Goal: Task Accomplishment & Management: Complete application form

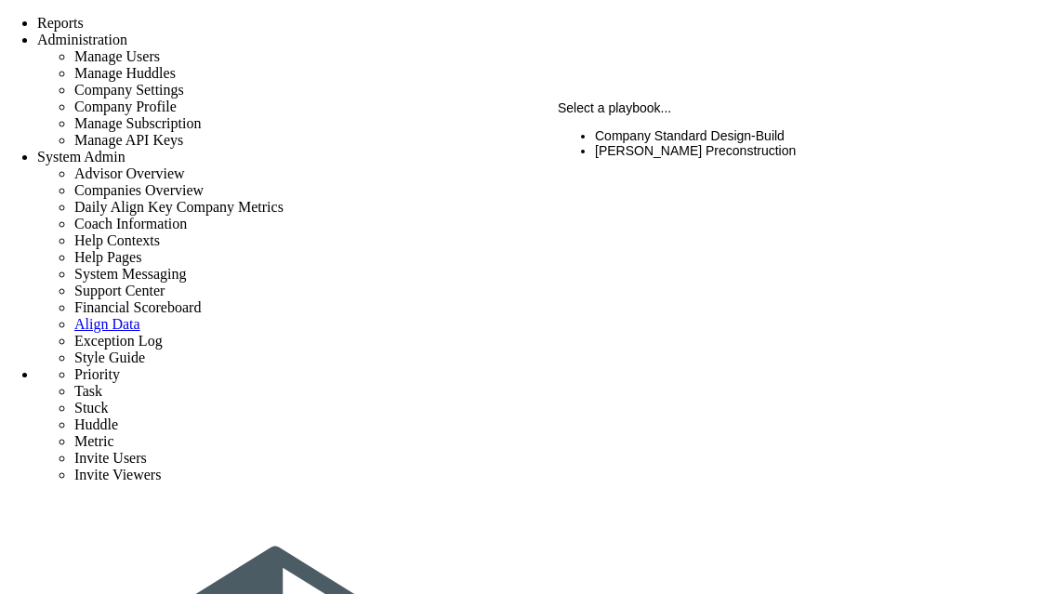
click at [673, 153] on li "CMAR Preconstruction" at bounding box center [798, 150] width 406 height 15
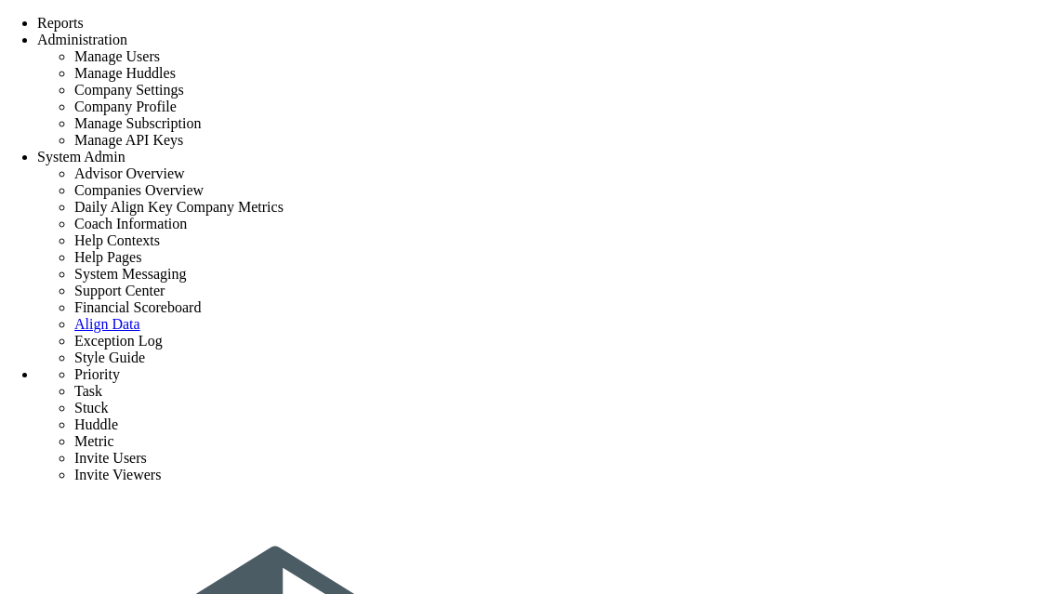
type input "dynamic project 1"
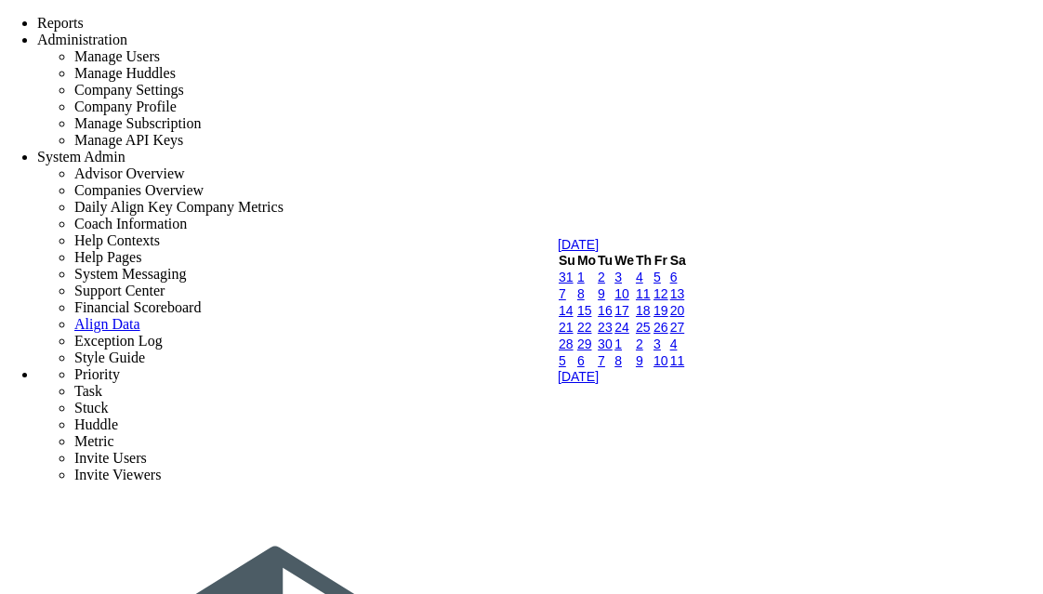
click at [585, 301] on link "8" at bounding box center [580, 293] width 7 height 15
type input "9/8/2025"
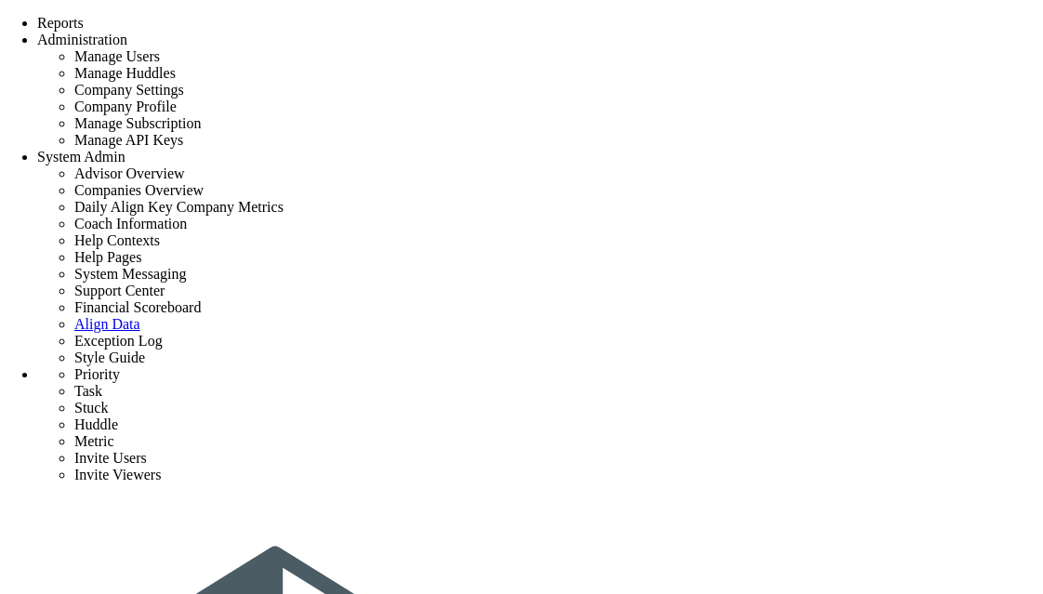
click at [595, 422] on img at bounding box center [631, 414] width 73 height 15
type input "[PERSON_NAME]"
click at [607, 493] on div at bounding box center [798, 493] width 406 height 0
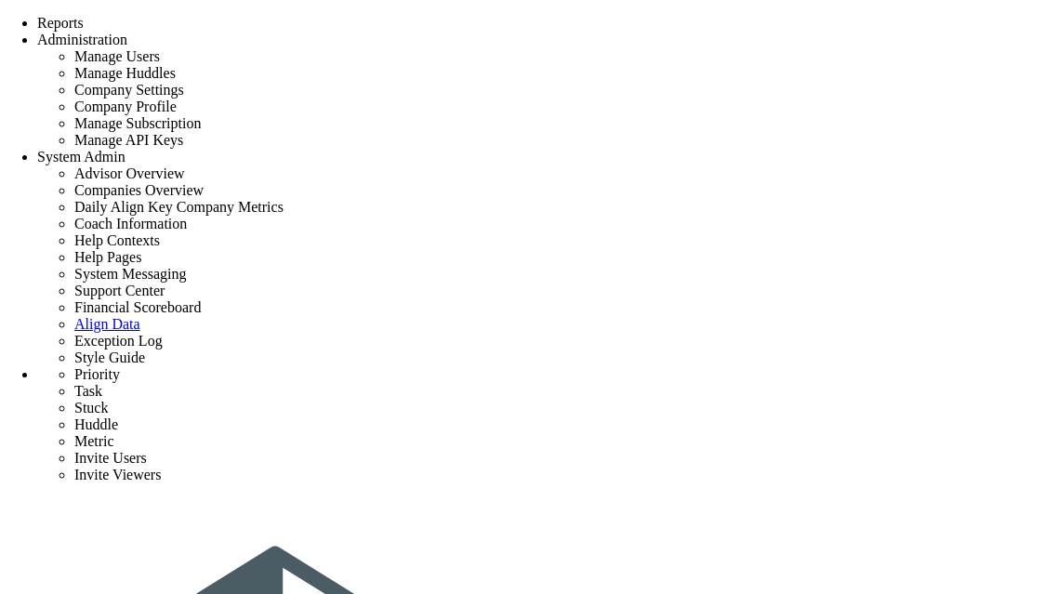
scroll to position [145, 0]
type input "[PERSON_NAME] S (Invited)"
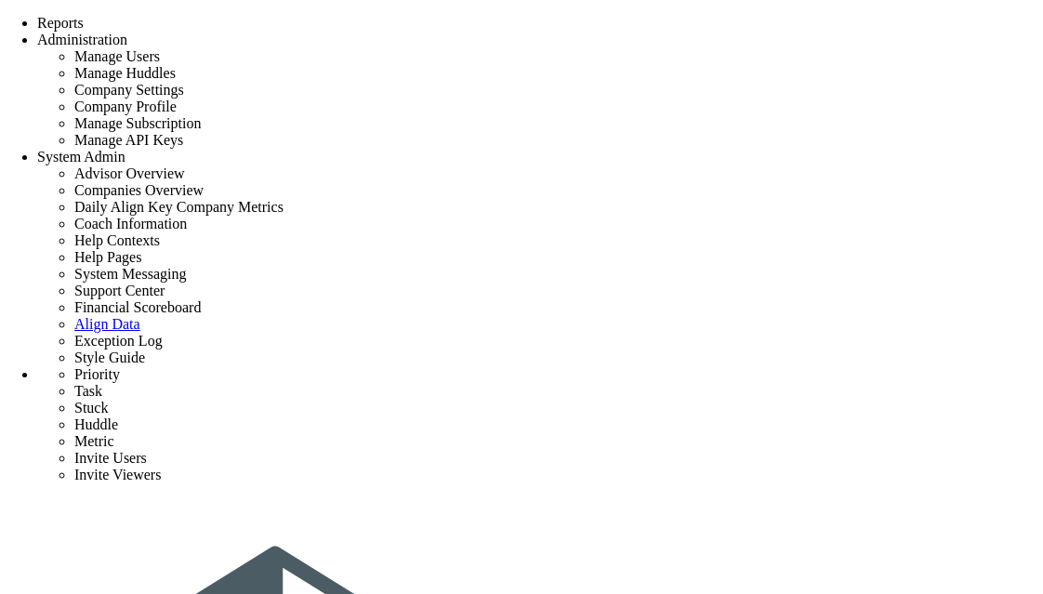
click at [612, 348] on div at bounding box center [798, 348] width 406 height 0
type input "[PERSON_NAME]"
click at [610, 418] on div at bounding box center [798, 418] width 406 height 0
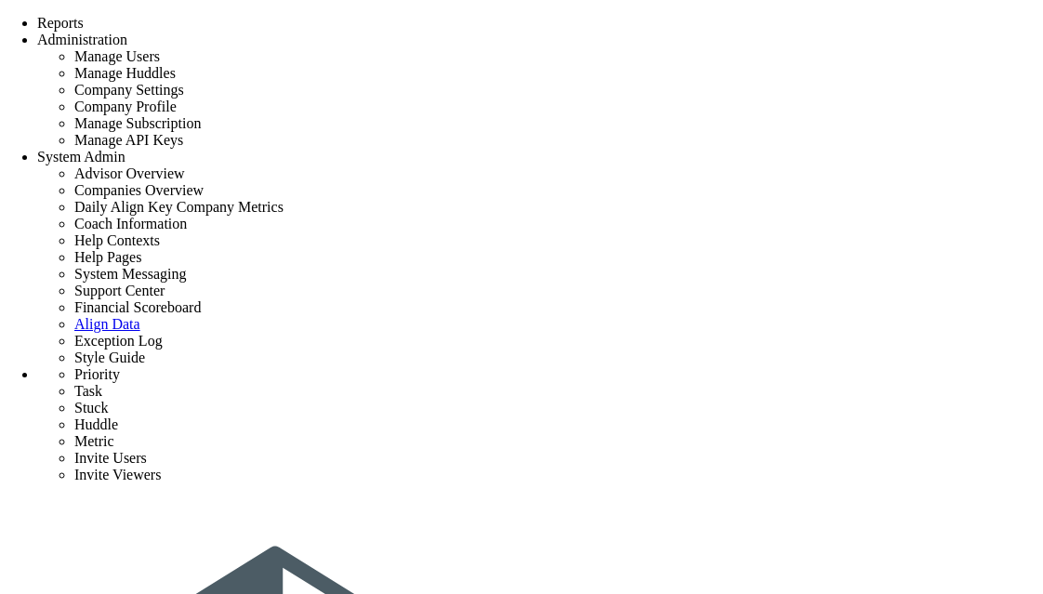
type input "[PERSON_NAME]"
click at [606, 489] on div at bounding box center [798, 489] width 406 height 0
type input "[PERSON_NAME]"
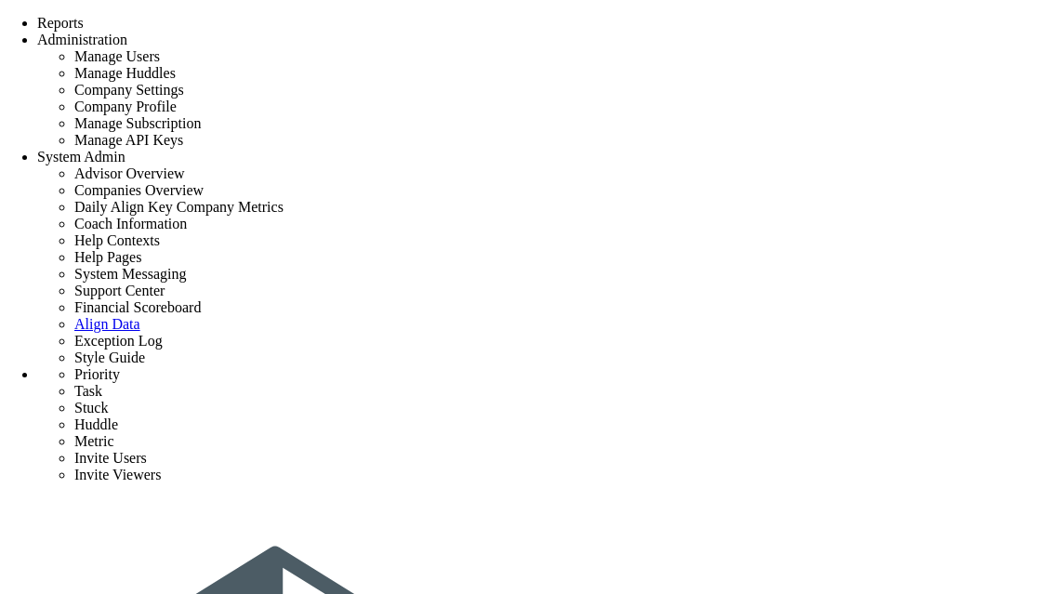
type input "n"
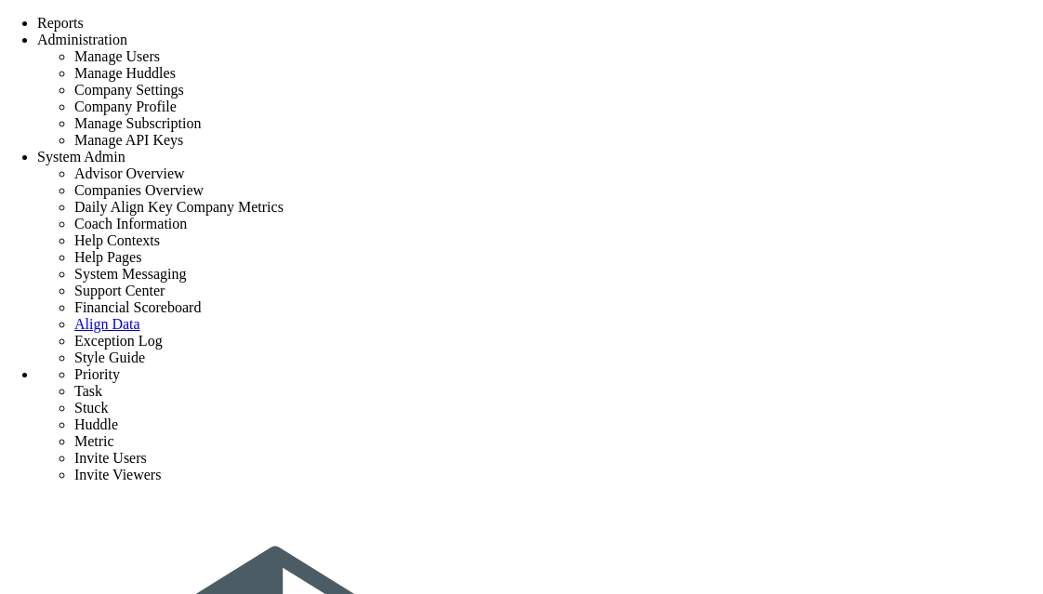
type input "f"
type input "dynamic project 1"
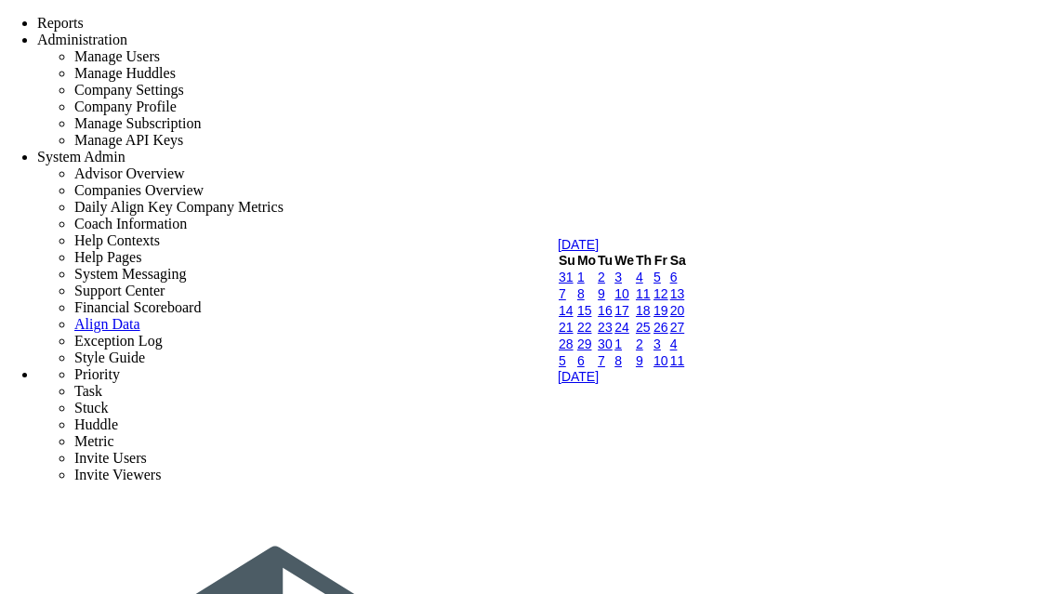
click at [585, 301] on link "8" at bounding box center [580, 293] width 7 height 15
type input "9/8/2025"
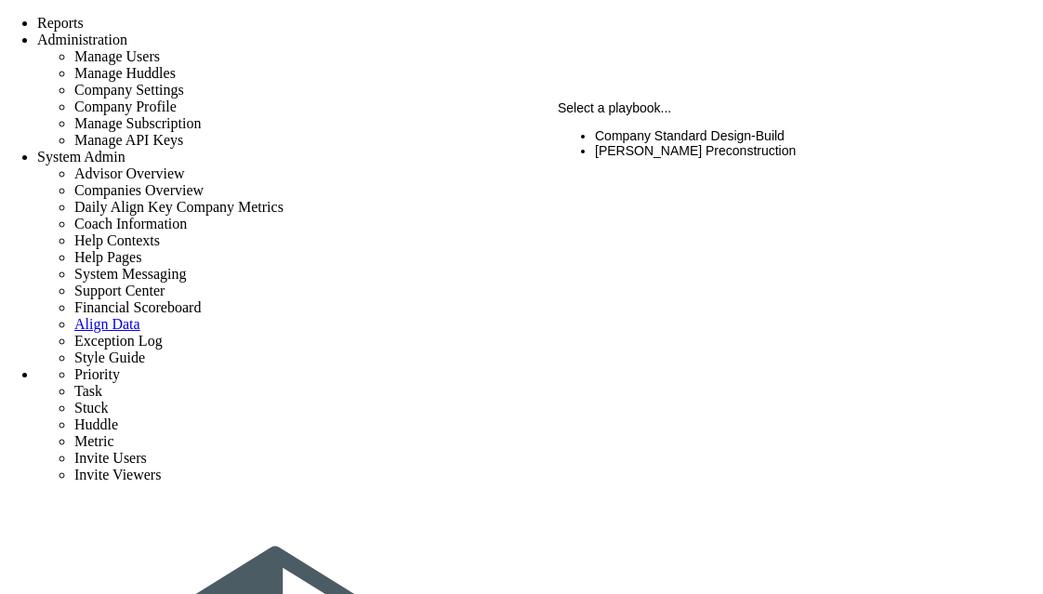
click at [641, 146] on li "[PERSON_NAME] Preconstruction" at bounding box center [798, 150] width 406 height 15
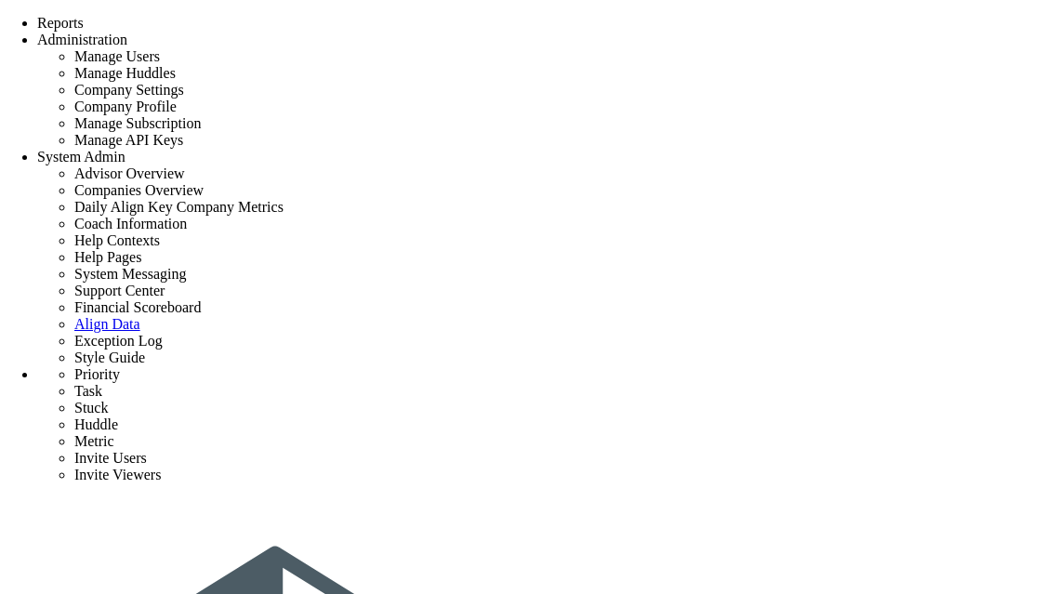
scroll to position [145, 0]
click at [595, 277] on img at bounding box center [631, 269] width 73 height 15
type input "[PERSON_NAME]"
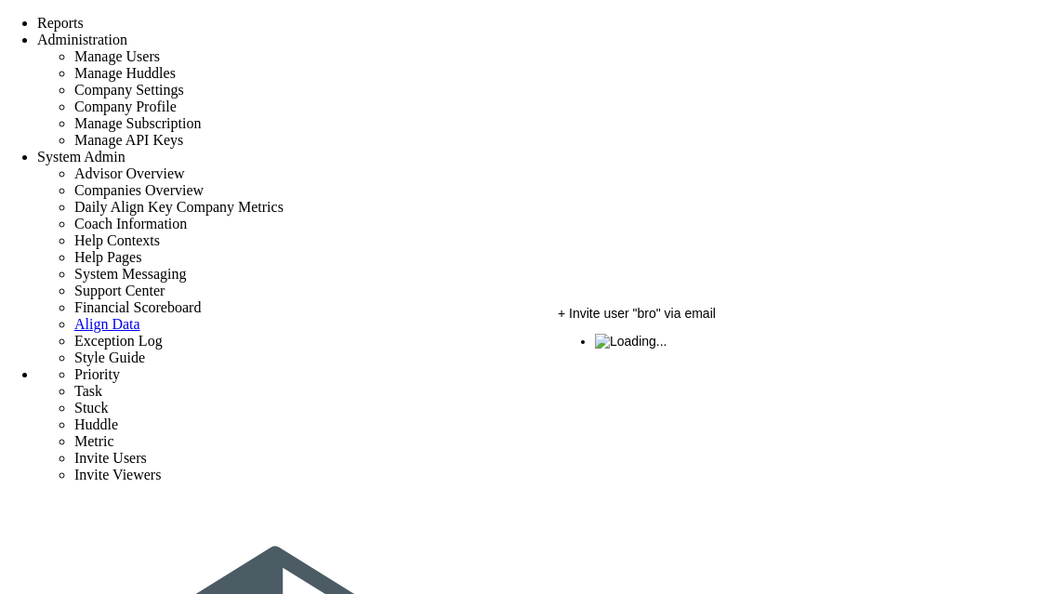
click at [595, 349] on img at bounding box center [631, 341] width 73 height 15
type input "[PERSON_NAME]"
click at [595, 418] on img at bounding box center [631, 410] width 73 height 15
type input "[PERSON_NAME]"
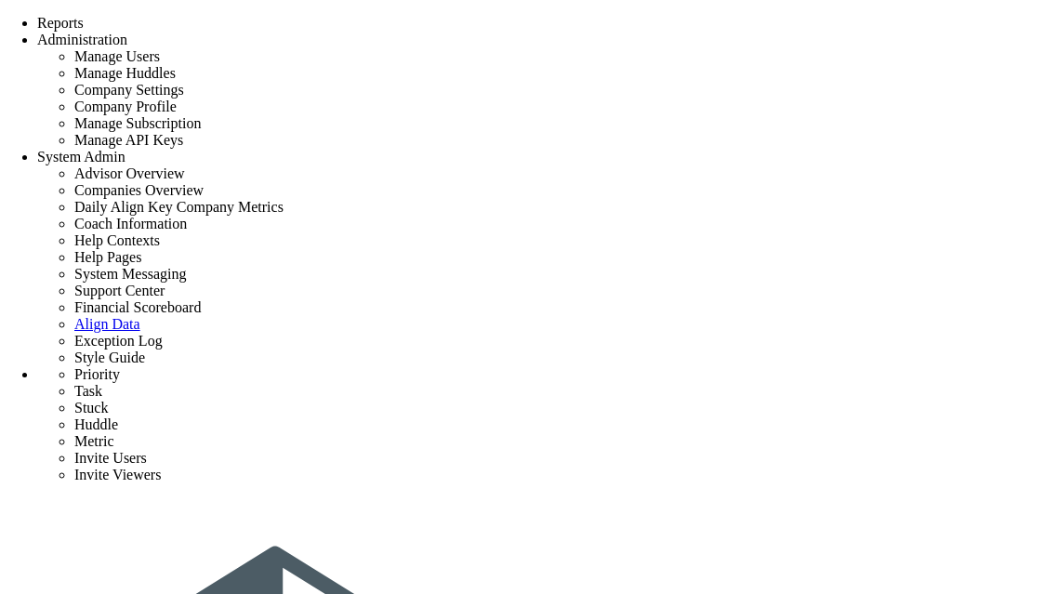
click at [595, 489] on img at bounding box center [631, 481] width 73 height 15
type input "[PERSON_NAME]"
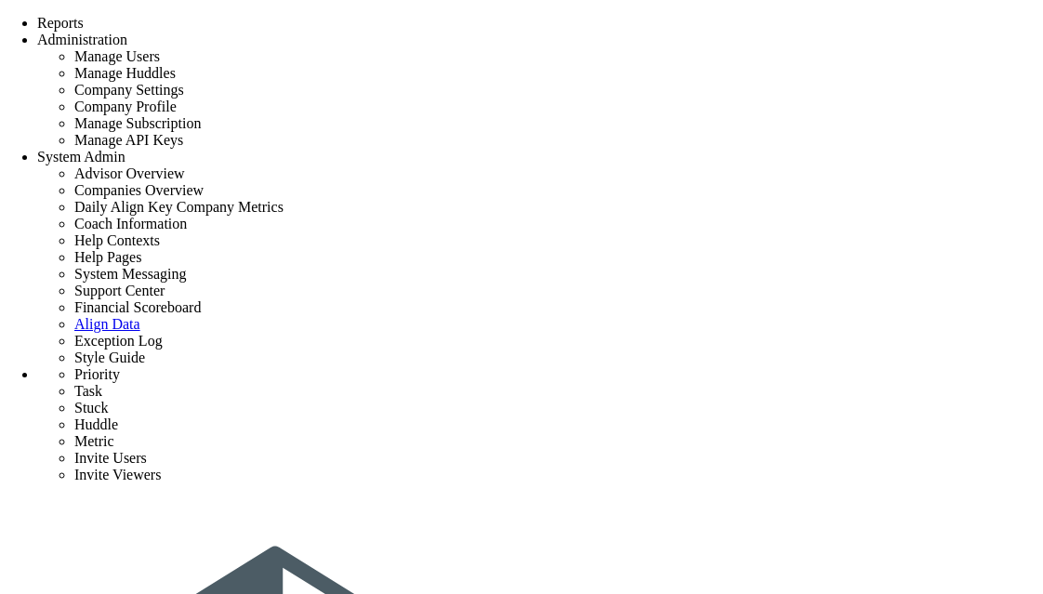
drag, startPoint x: 185, startPoint y: 284, endPoint x: 855, endPoint y: 290, distance: 670.3
copy p "The EXECUTE permission was denied on the object 'GetProjectPlaybookStructure', …"
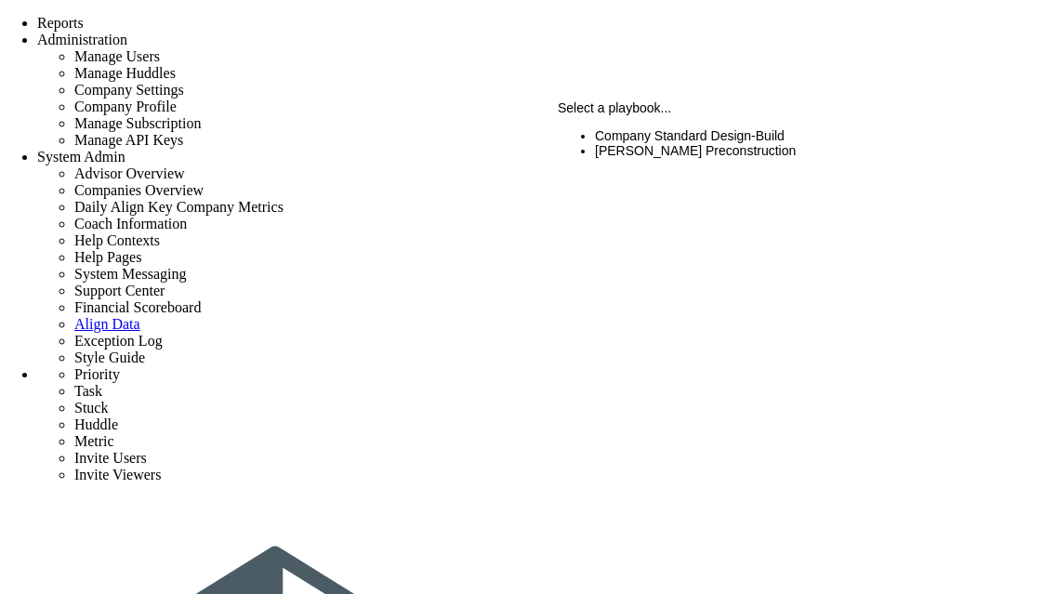
click at [734, 157] on li "CMAR Preconstruction" at bounding box center [798, 150] width 406 height 15
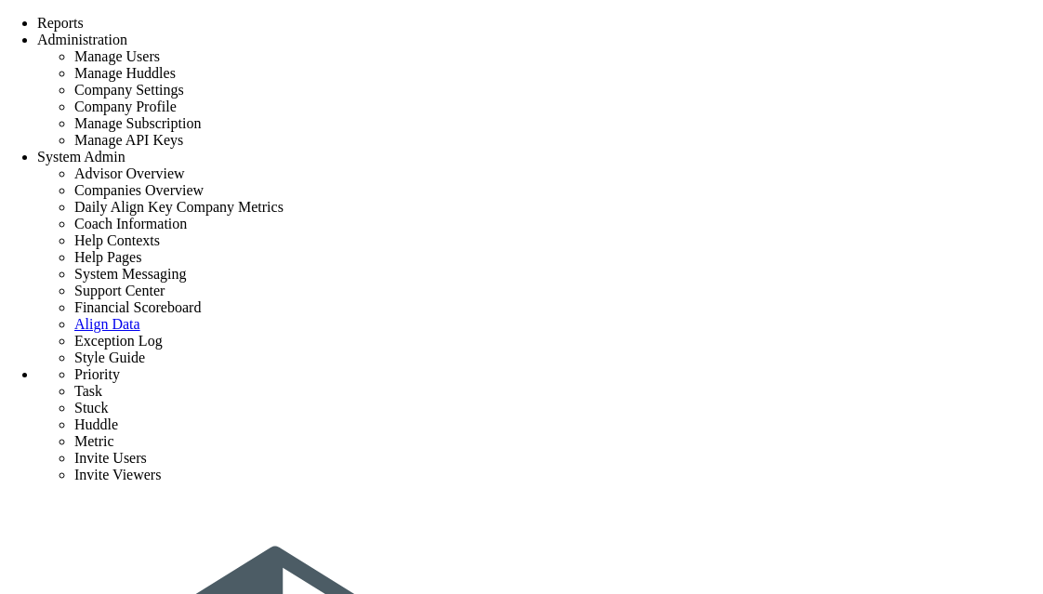
type input "dynamic project 1"
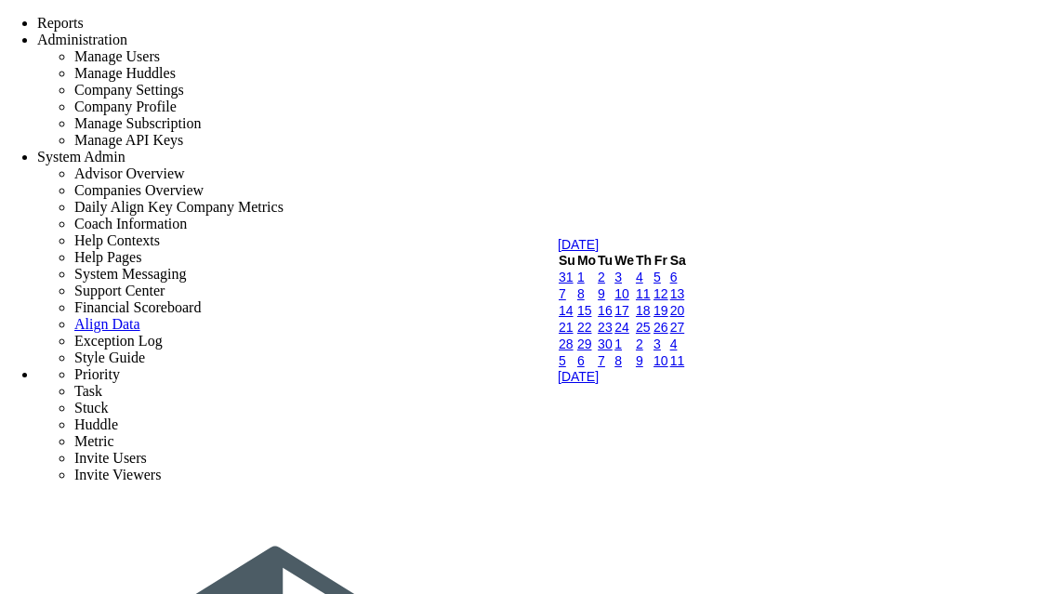
click at [585, 301] on link "8" at bounding box center [580, 293] width 7 height 15
type input "9/8/2025"
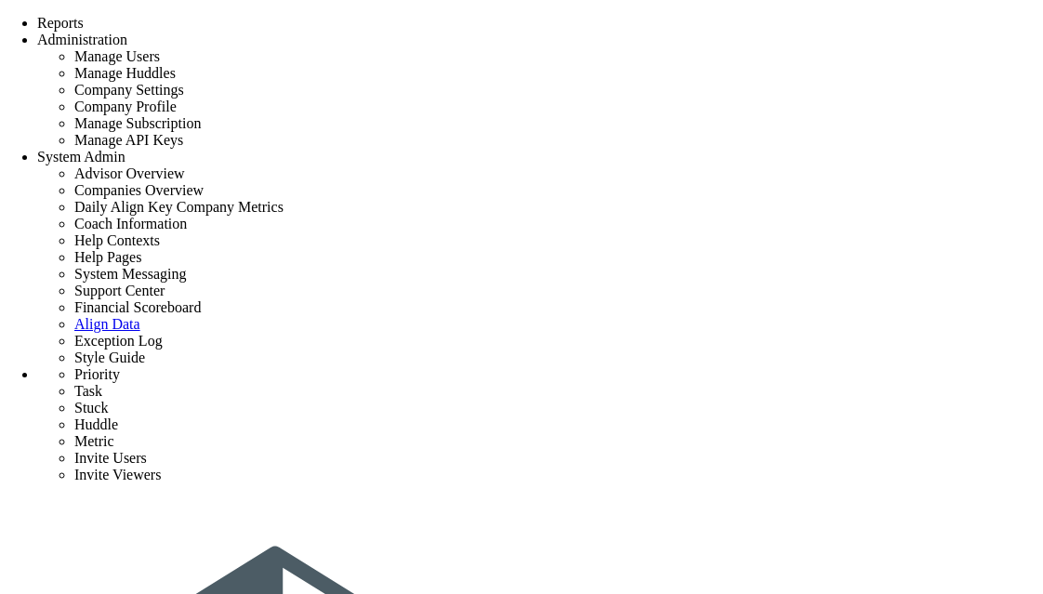
scroll to position [145, 0]
click at [595, 277] on img at bounding box center [631, 269] width 73 height 15
type input "[PERSON_NAME]"
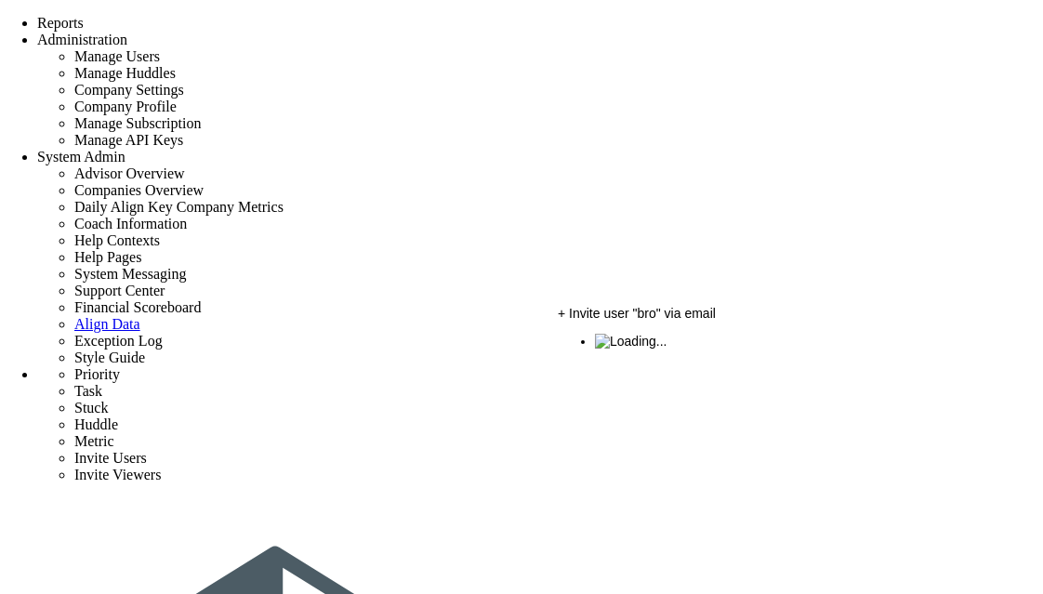
click at [595, 349] on img at bounding box center [631, 341] width 73 height 15
type input "[PERSON_NAME]"
click at [595, 418] on img at bounding box center [631, 410] width 73 height 15
type input "[PERSON_NAME]"
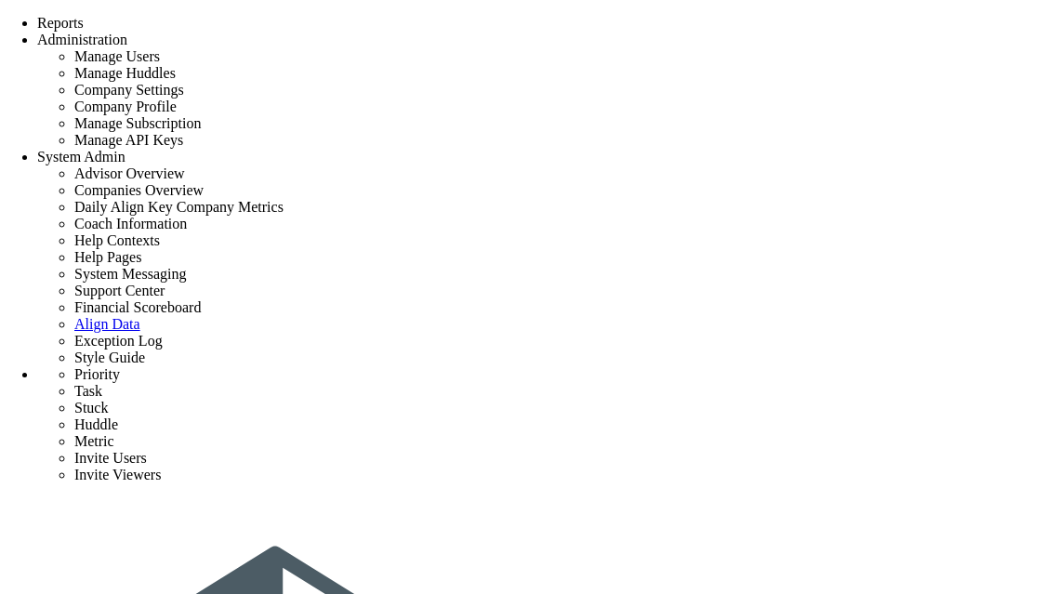
click at [595, 489] on img at bounding box center [631, 481] width 73 height 15
type input "[PERSON_NAME]"
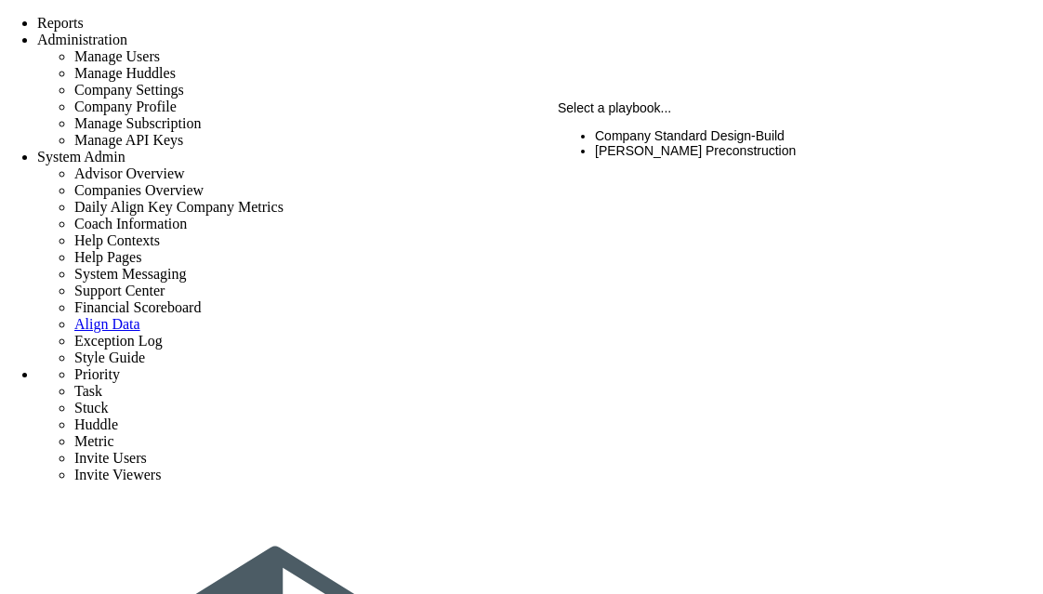
click at [673, 148] on li "[PERSON_NAME] Preconstruction" at bounding box center [798, 150] width 406 height 15
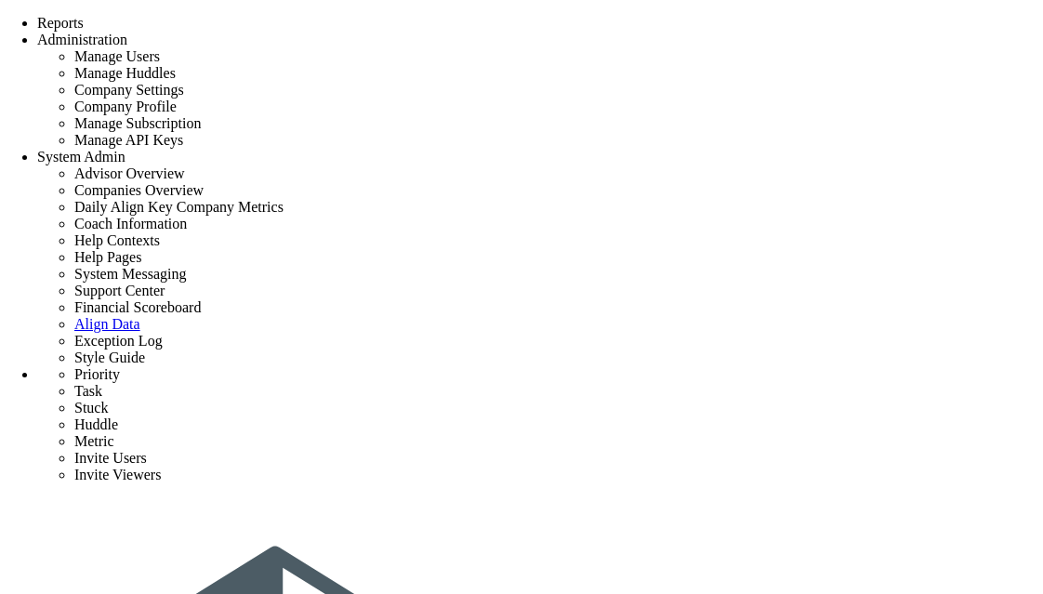
type input "p"
type input "project dynamic 1"
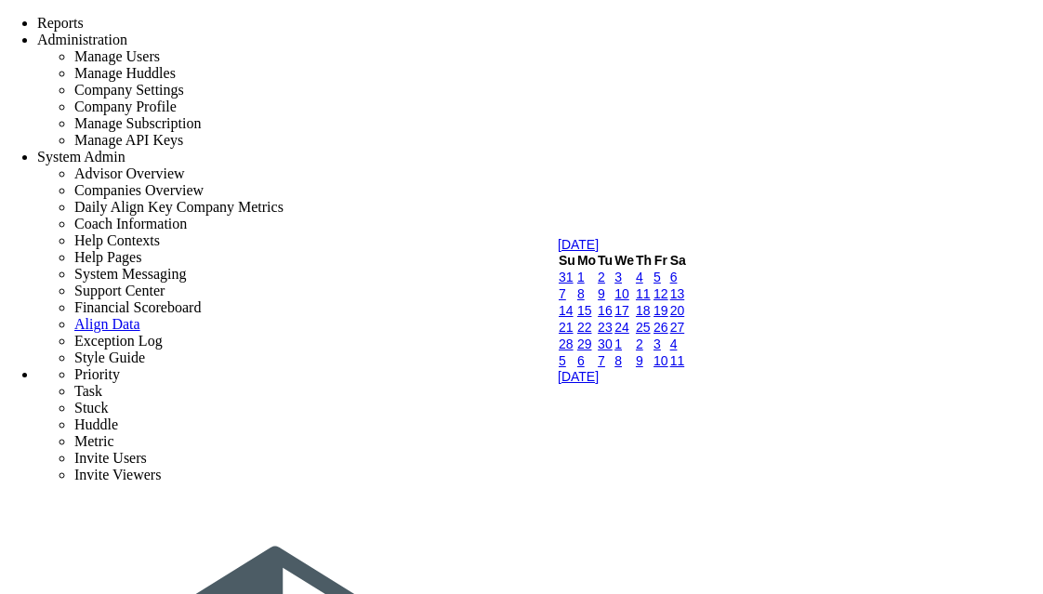
click at [585, 301] on link "8" at bounding box center [580, 293] width 7 height 15
type input "9/8/2025"
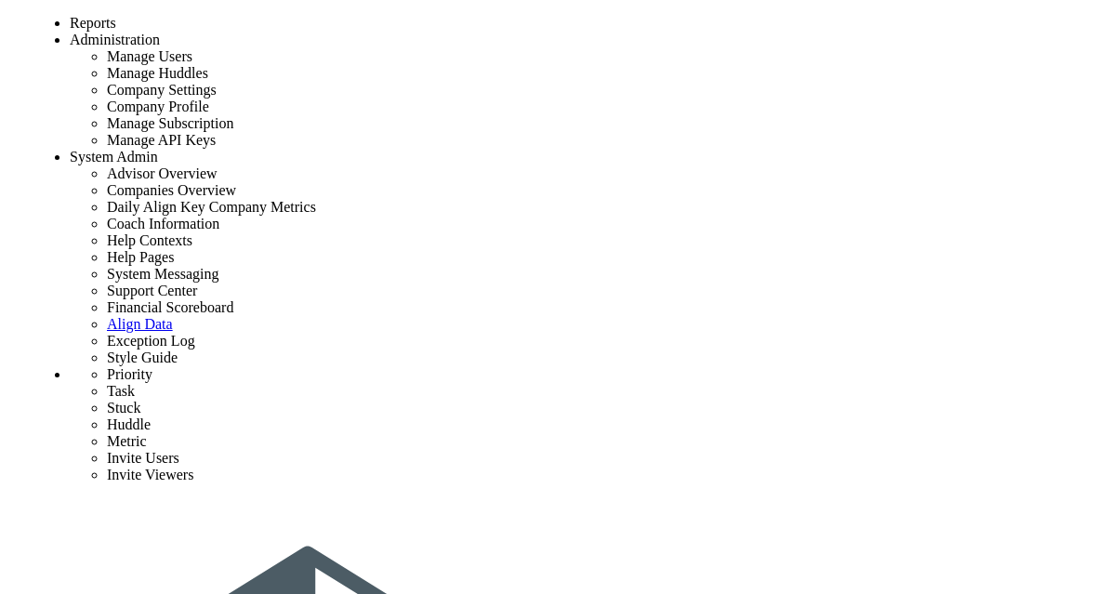
scroll to position [145, 0]
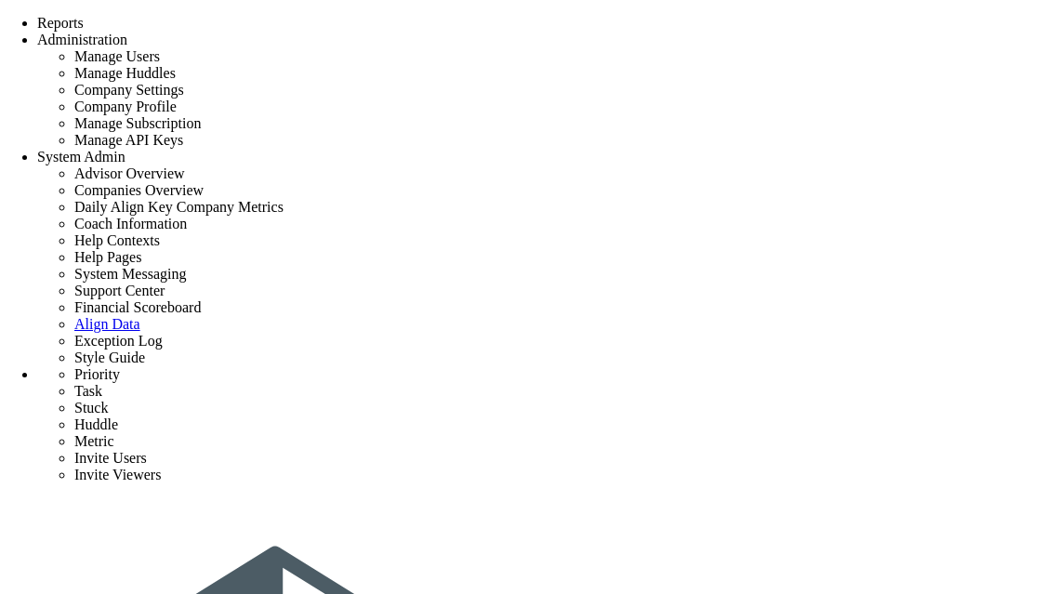
click at [596, 277] on div at bounding box center [798, 269] width 406 height 15
type input "[PERSON_NAME]"
click at [598, 348] on div at bounding box center [798, 340] width 406 height 15
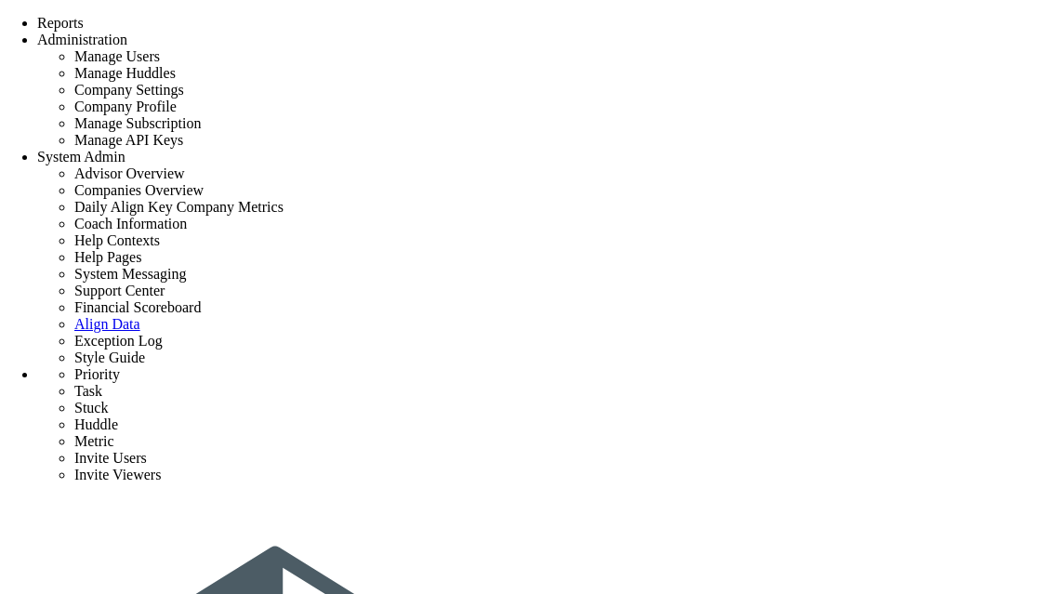
type input "[PERSON_NAME]"
click at [595, 418] on img at bounding box center [631, 410] width 73 height 15
type input "[PERSON_NAME]"
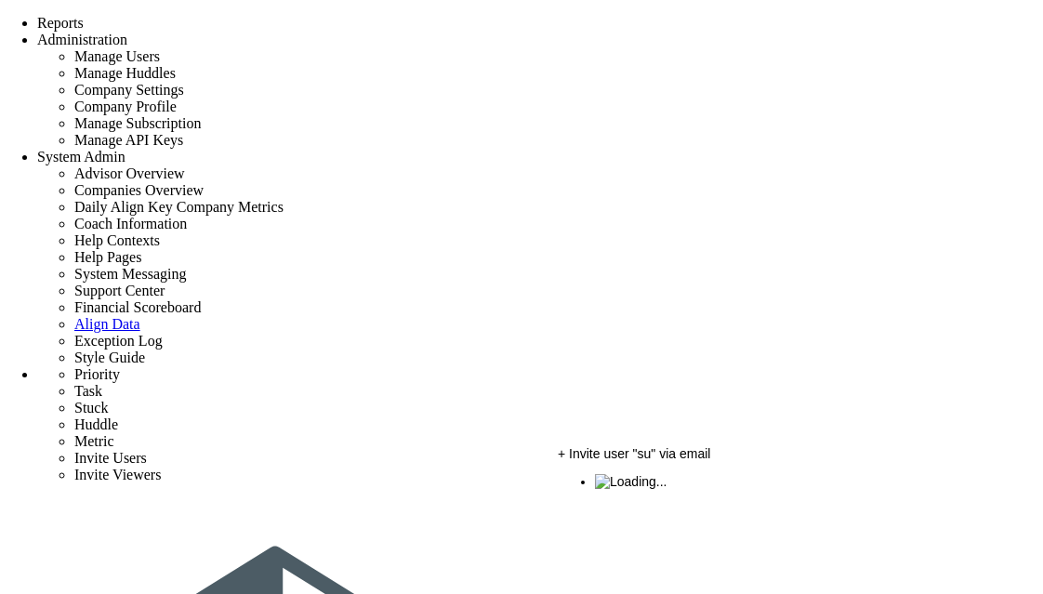
click at [595, 489] on img at bounding box center [631, 481] width 73 height 15
type input "[PERSON_NAME]"
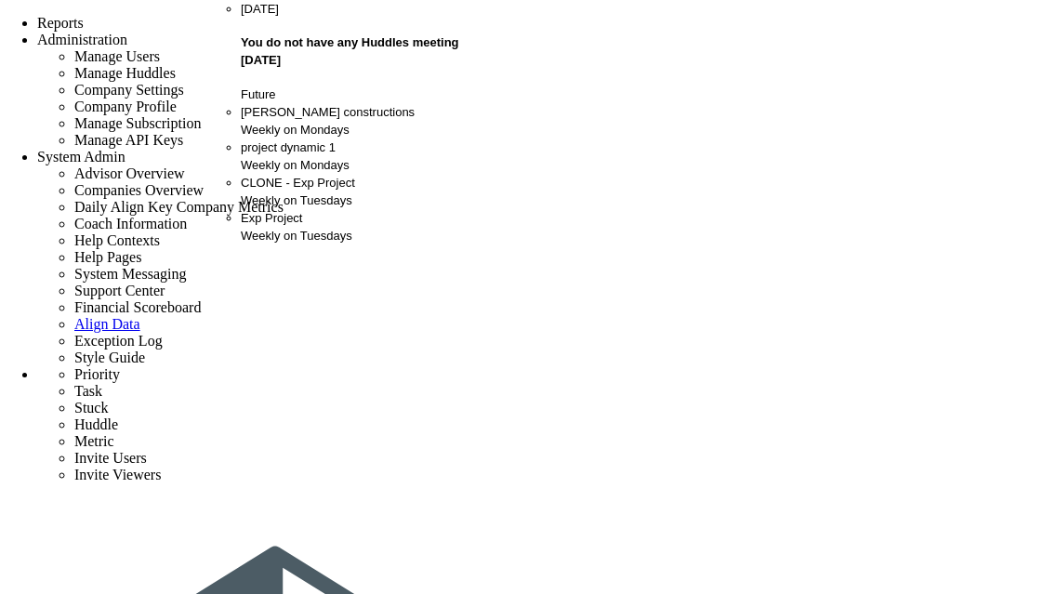
click at [268, 174] on div "Weekly on Mondays" at bounding box center [362, 165] width 243 height 18
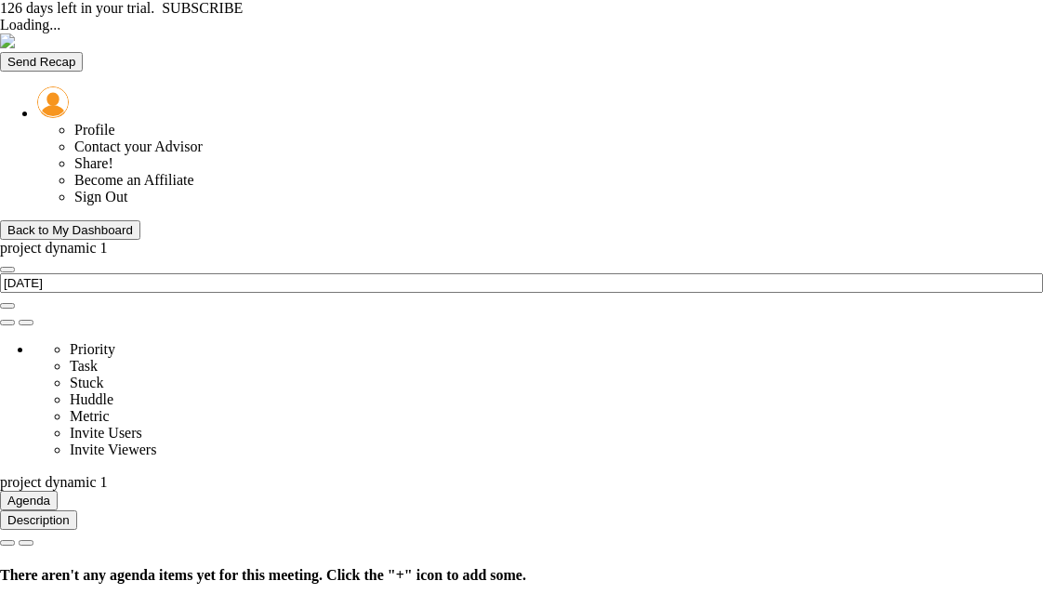
type input "Monday, September 1, 2025"
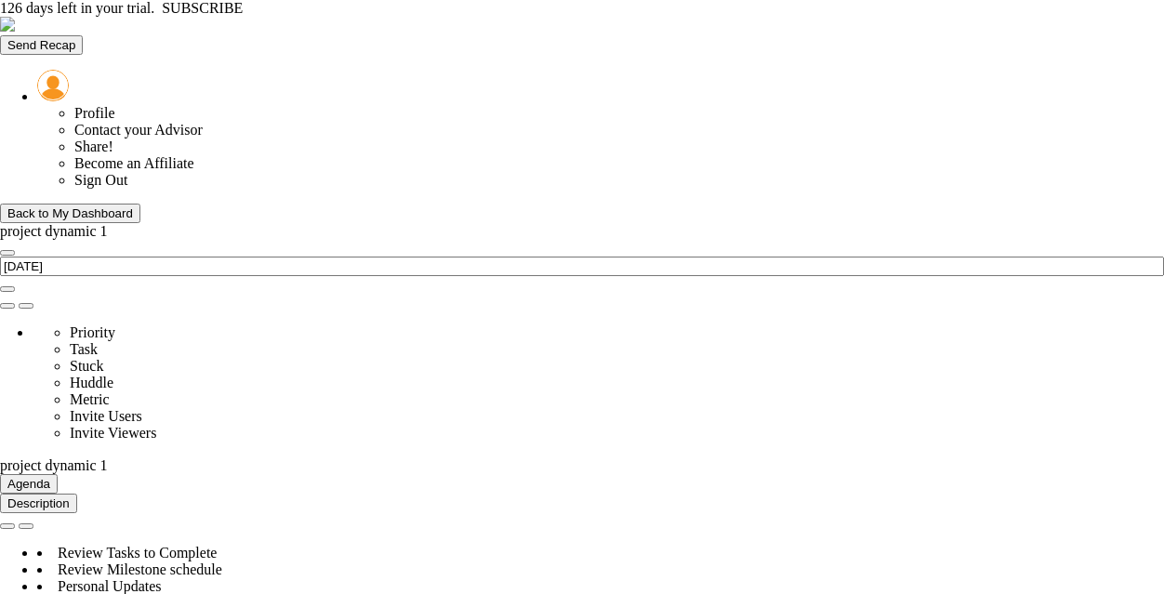
scroll to position [558, 0]
type input "Budget Alignment - project dynamic 1"
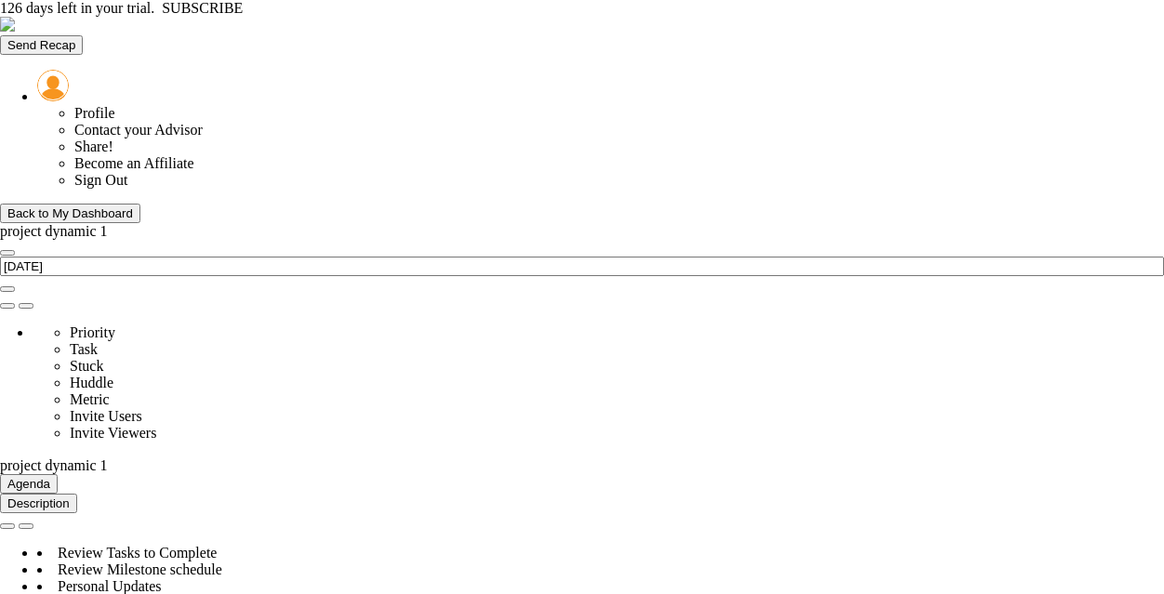
scroll to position [1116, 0]
click at [130, 206] on div "Back to My Dashboard" at bounding box center [69, 213] width 125 height 14
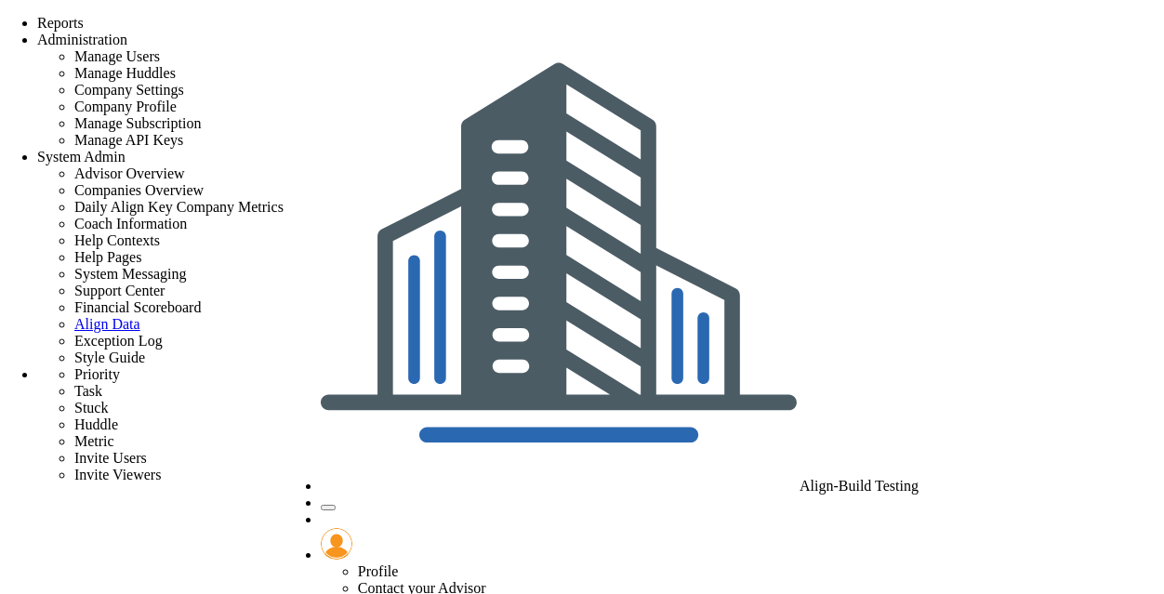
type input "s"
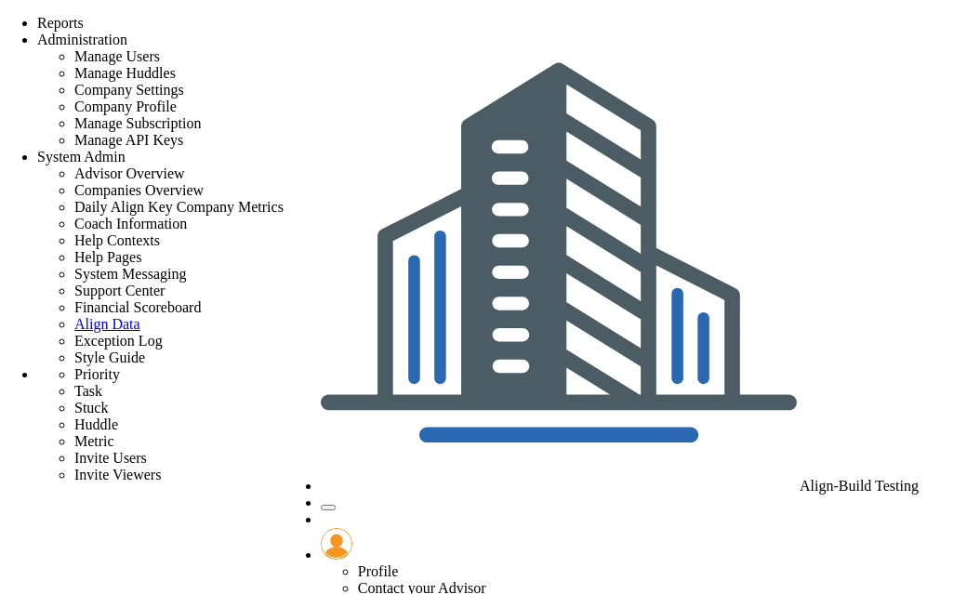
type input "su"
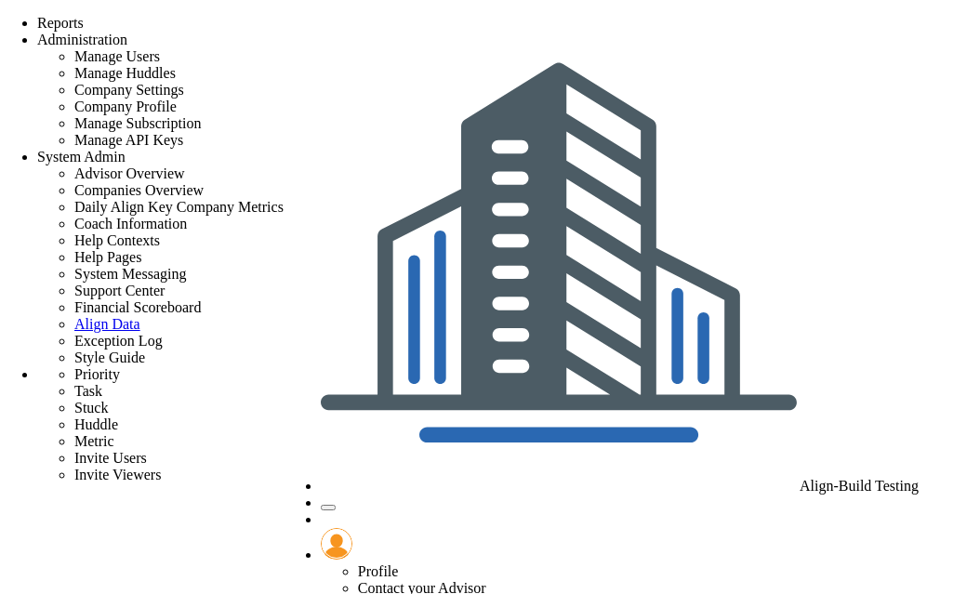
type input "in"
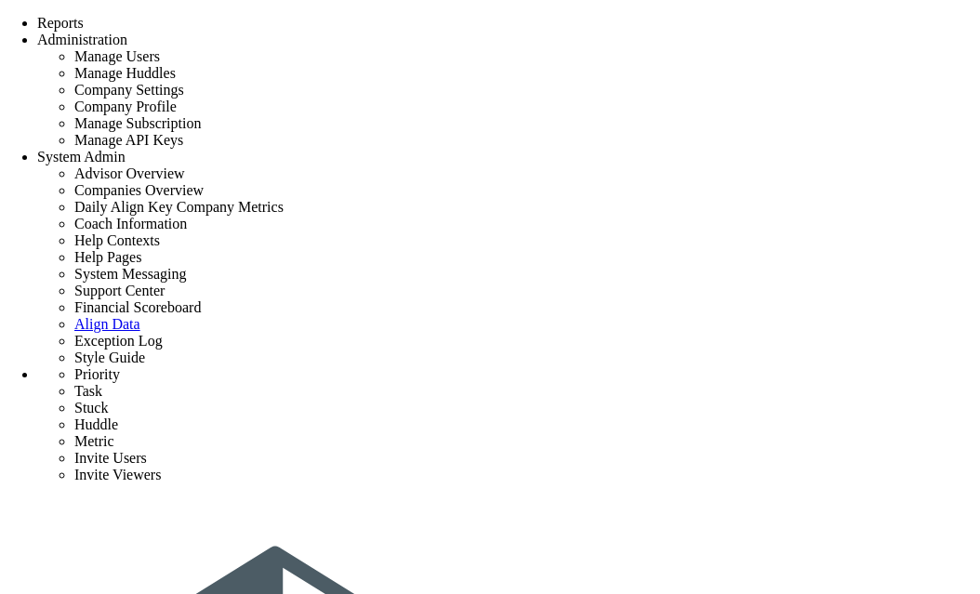
type input "s"
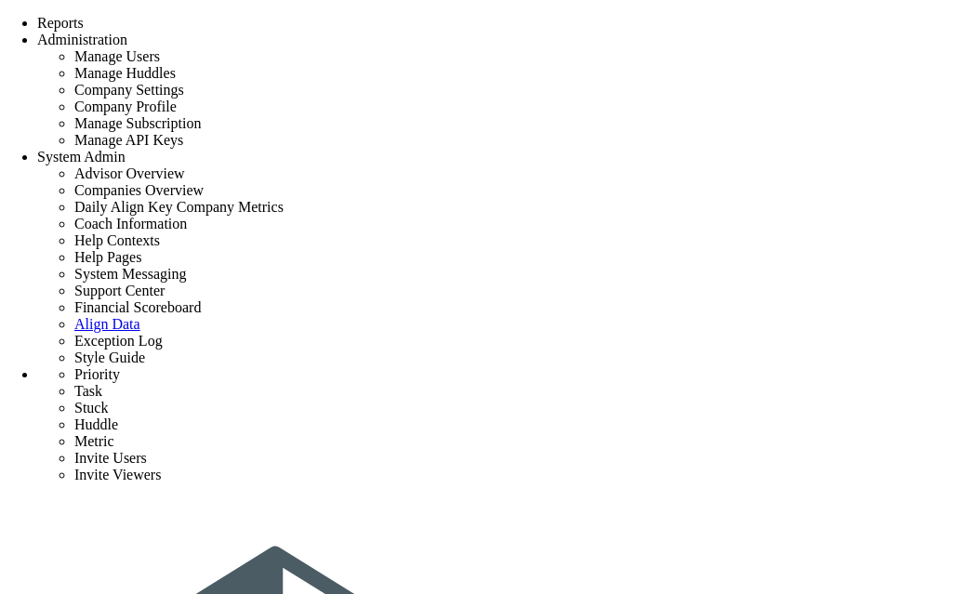
type input "s"
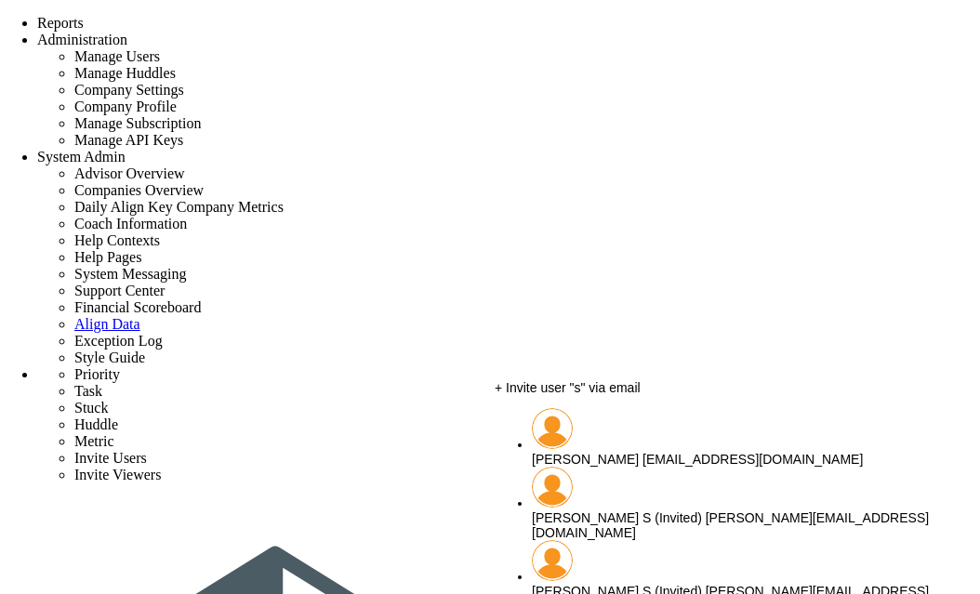
scroll to position [74, 0]
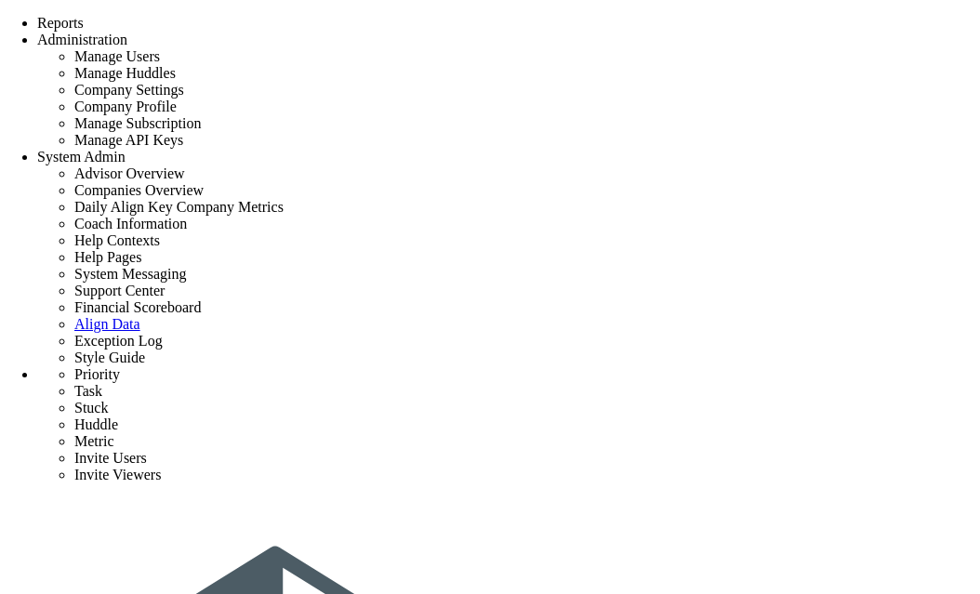
type input "s"
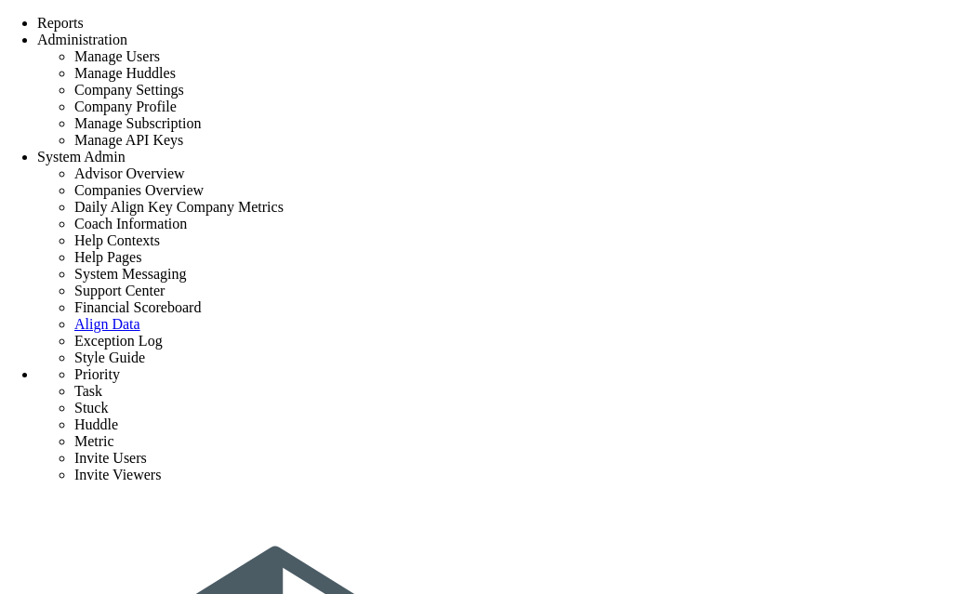
type input "company playbook"
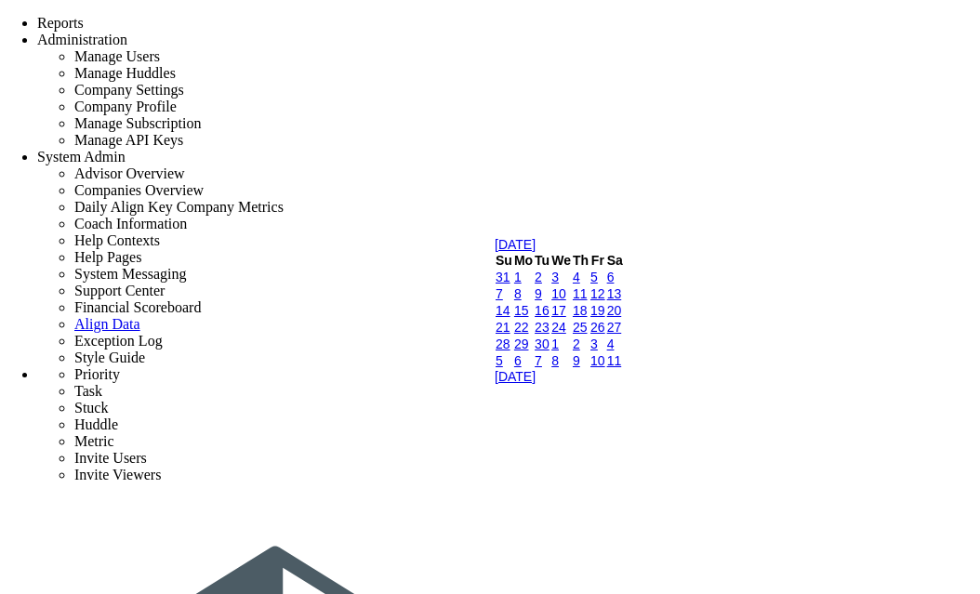
click at [542, 301] on link "9" at bounding box center [538, 293] width 7 height 15
type input "9/9/2025"
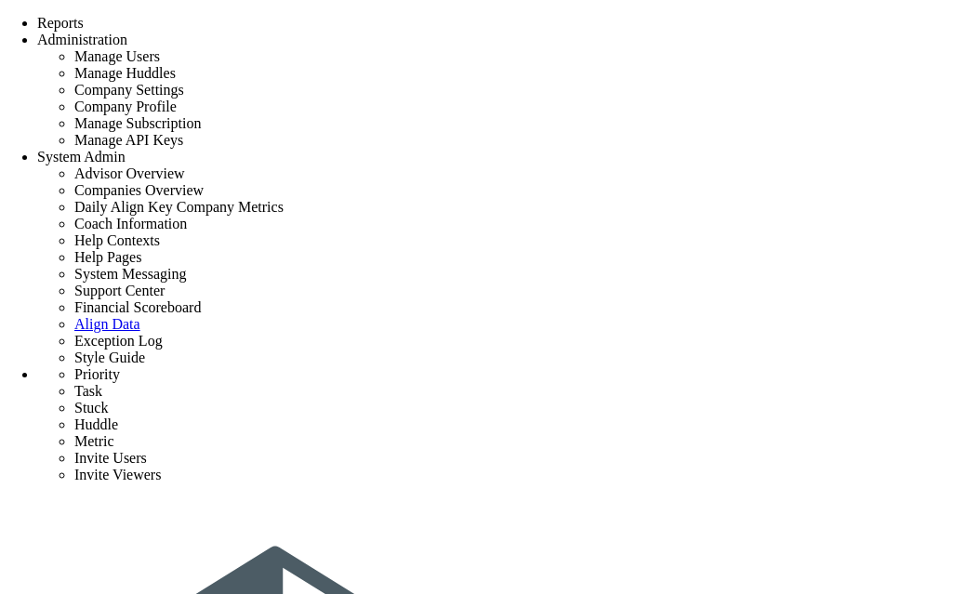
scroll to position [74, 0]
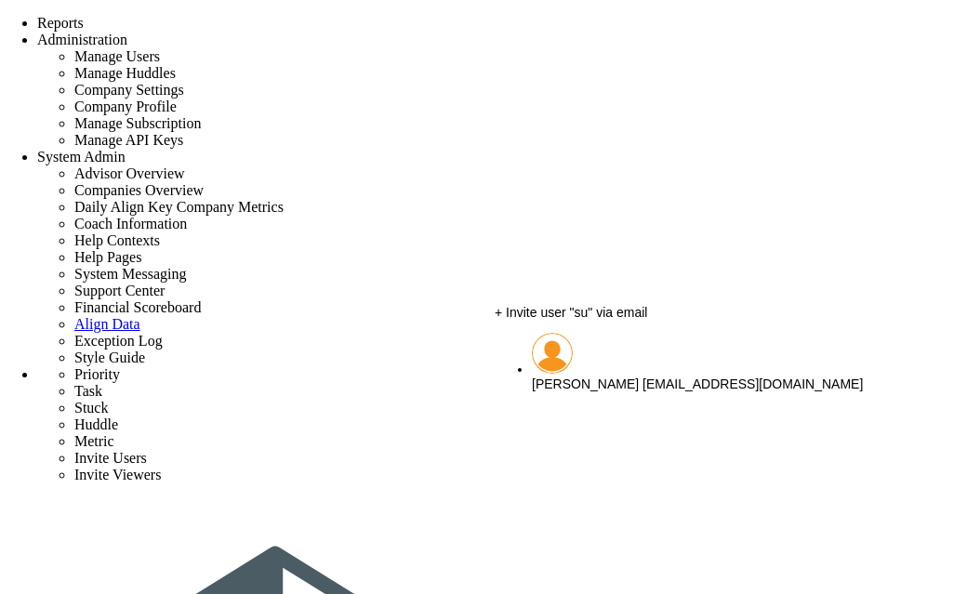
click at [588, 381] on div "Sudhir Dakshinamurthy sudhirbd@gmail.com" at bounding box center [735, 383] width 406 height 15
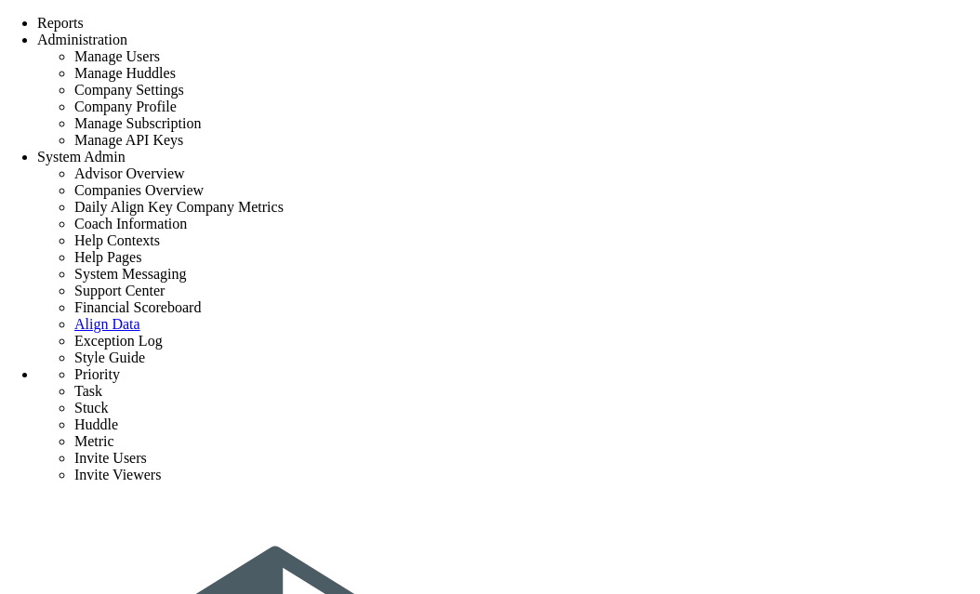
type input "[PERSON_NAME]"
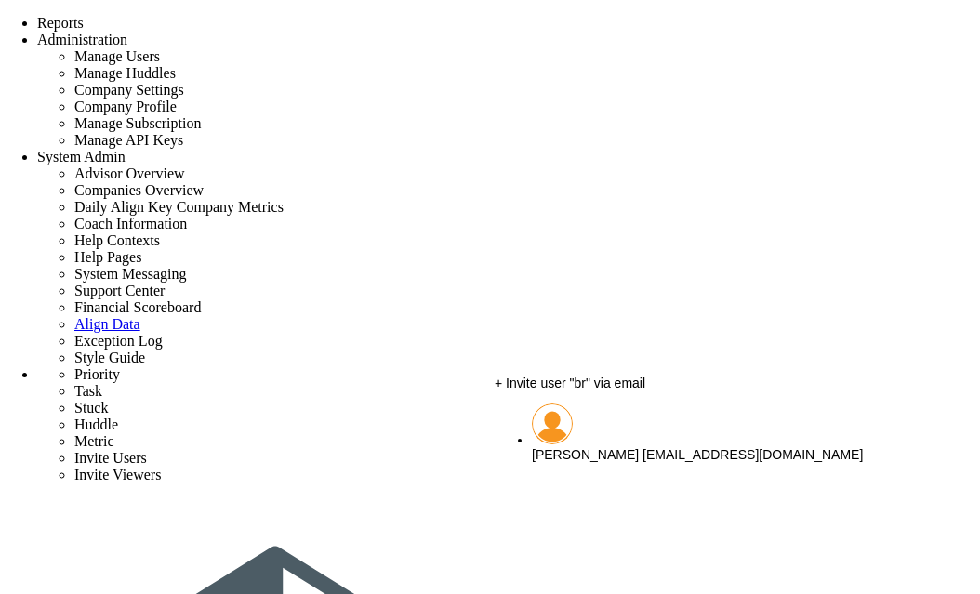
click at [574, 447] on div "Brook Bissinger bbissinger@aligntoday.com" at bounding box center [735, 454] width 406 height 15
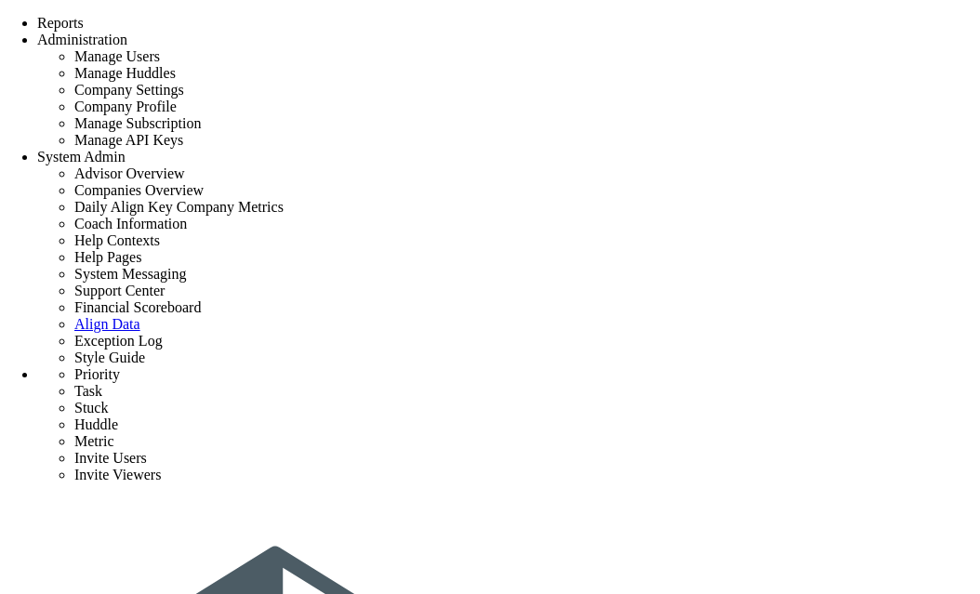
type input "[PERSON_NAME]"
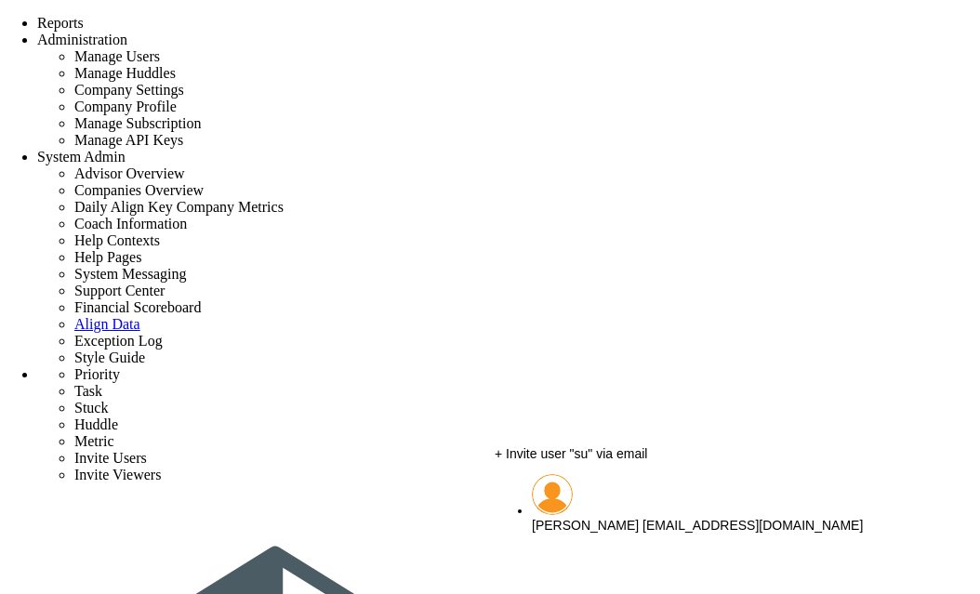
click at [624, 518] on span "[PERSON_NAME]" at bounding box center [585, 525] width 107 height 15
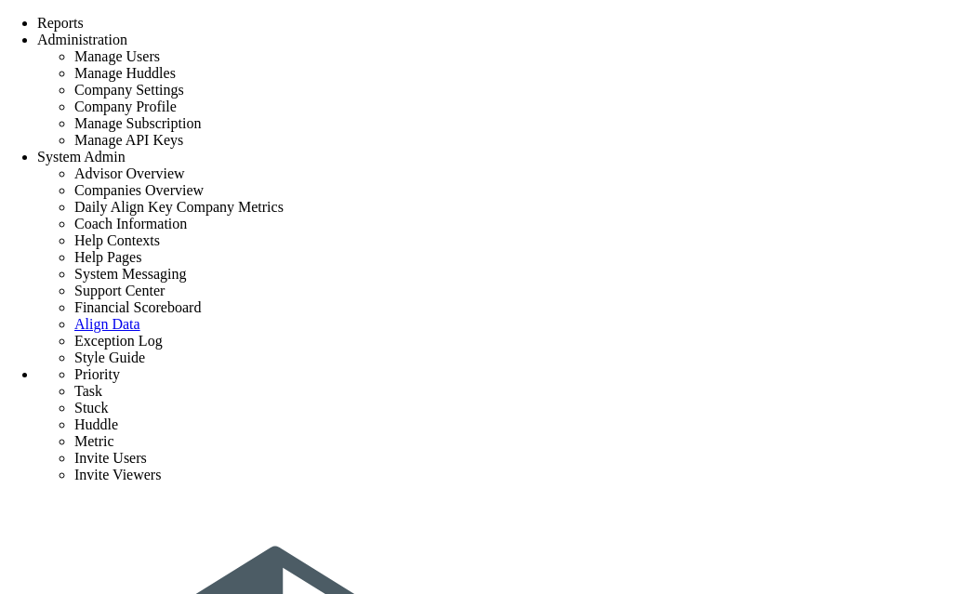
type input "[PERSON_NAME]"
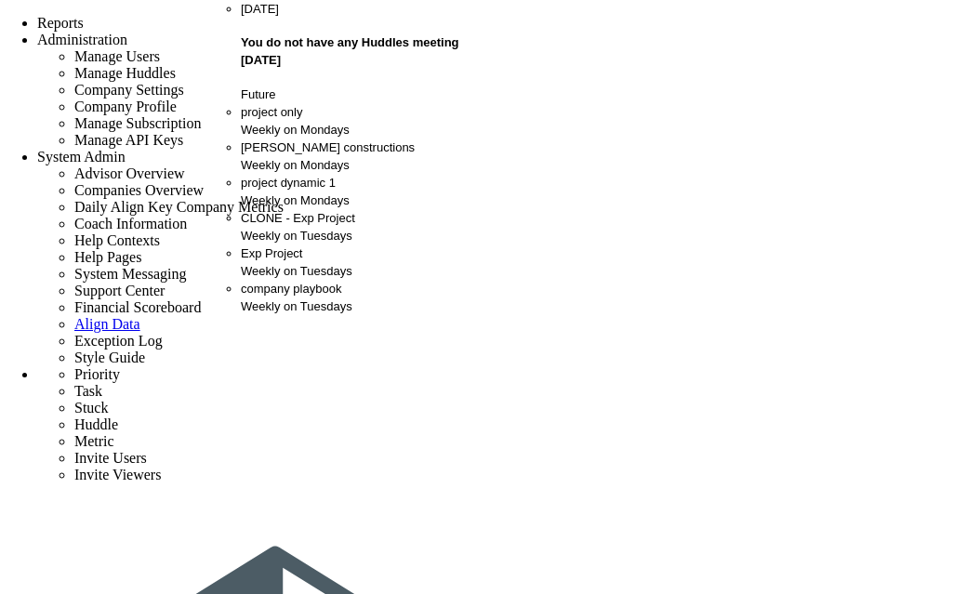
click at [268, 296] on span "company playbook" at bounding box center [291, 289] width 100 height 14
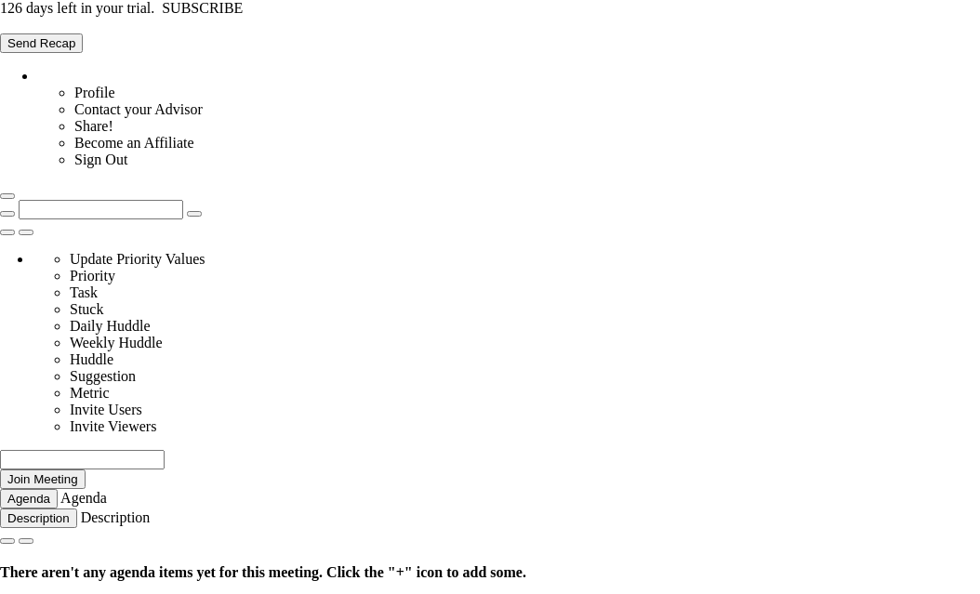
type input "[DATE]"
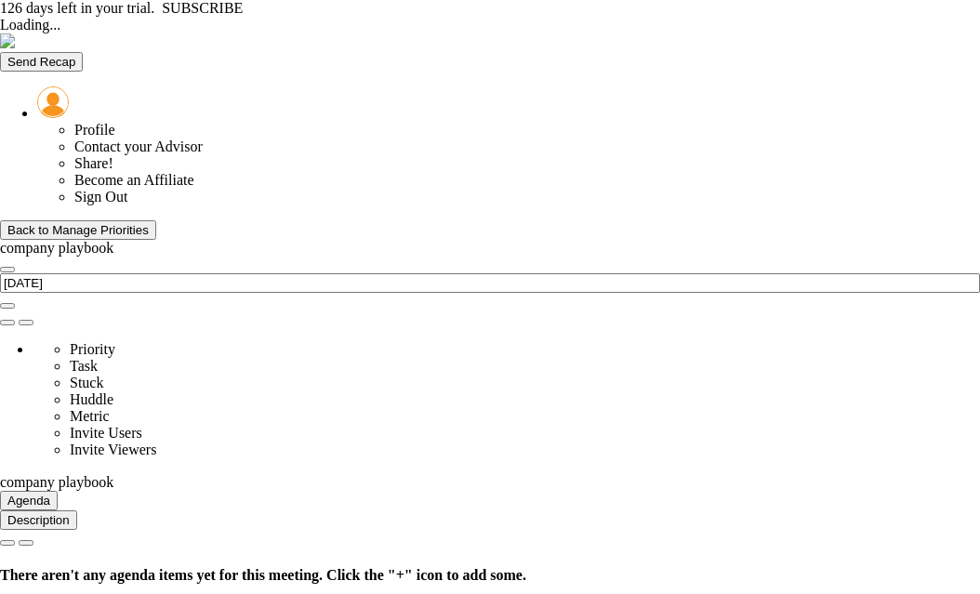
type input "Tuesday, September 2, 2025"
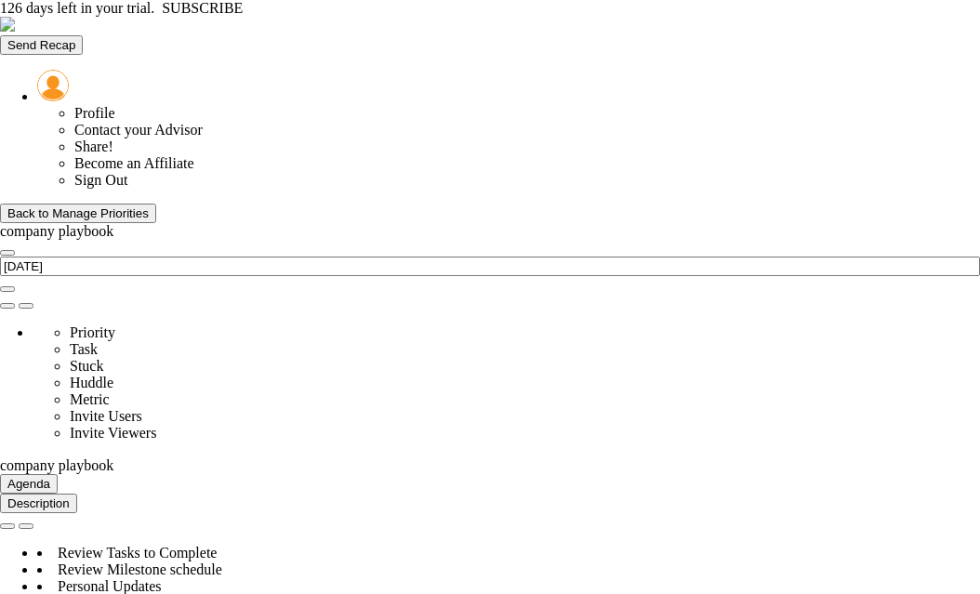
scroll to position [65, 160]
click at [128, 206] on div "Back to Manage Priorities" at bounding box center [77, 213] width 141 height 14
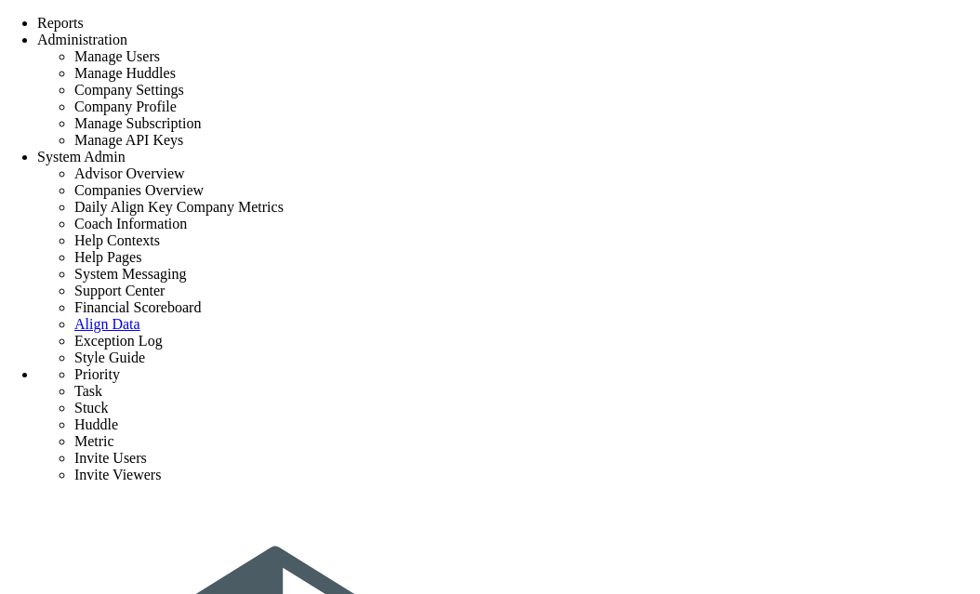
type input "company playbook 2"
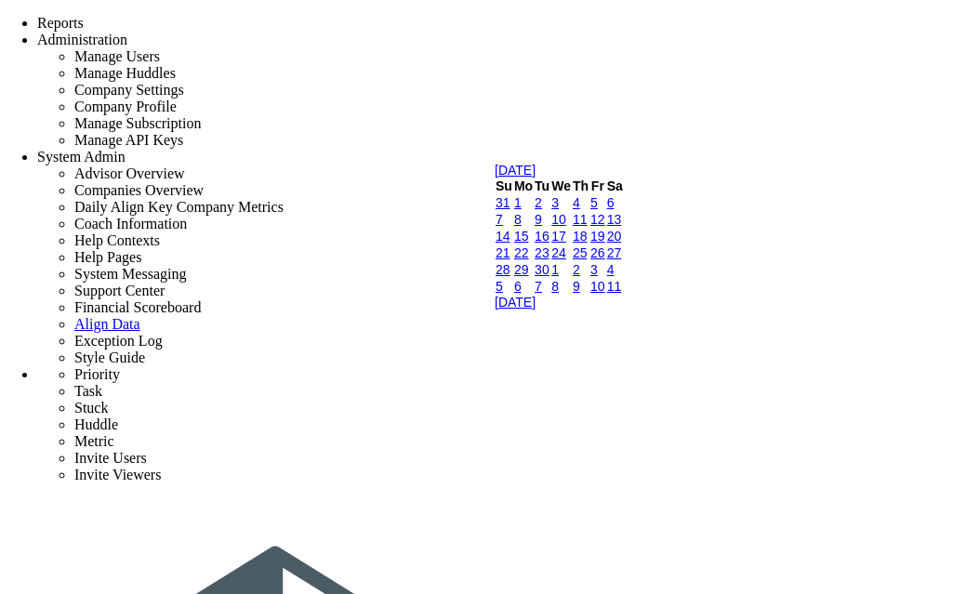
click at [598, 210] on link "5" at bounding box center [593, 202] width 7 height 15
type input "[DATE]"
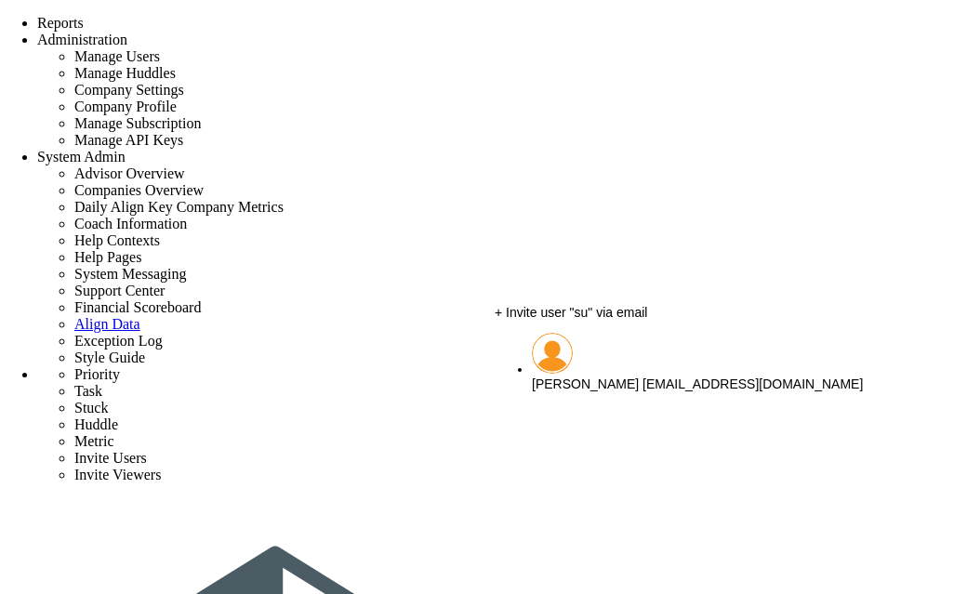
click at [561, 376] on span "[PERSON_NAME]" at bounding box center [585, 383] width 107 height 15
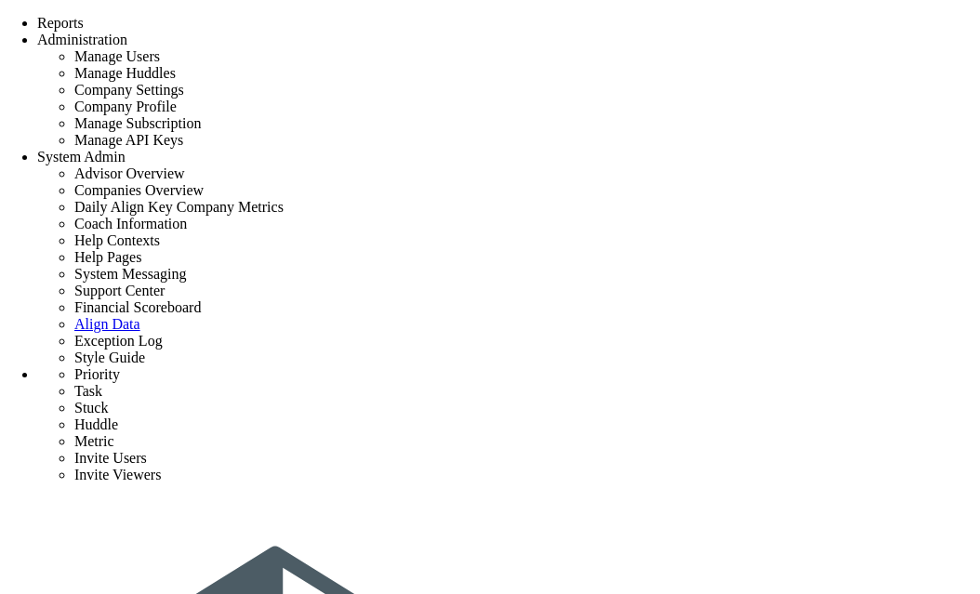
type input "[PERSON_NAME]"
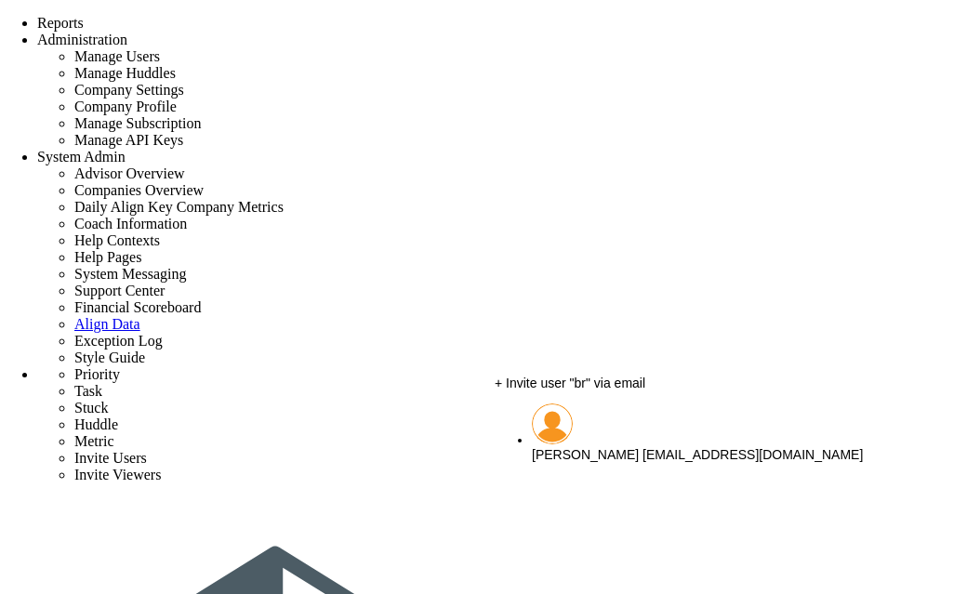
click at [569, 447] on span "[PERSON_NAME]" at bounding box center [585, 454] width 107 height 15
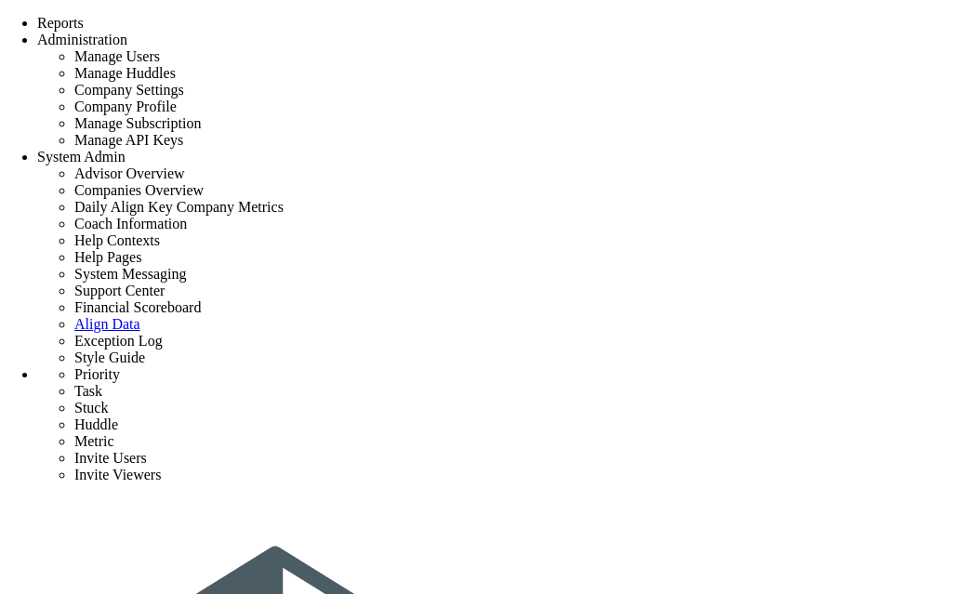
type input "[PERSON_NAME]"
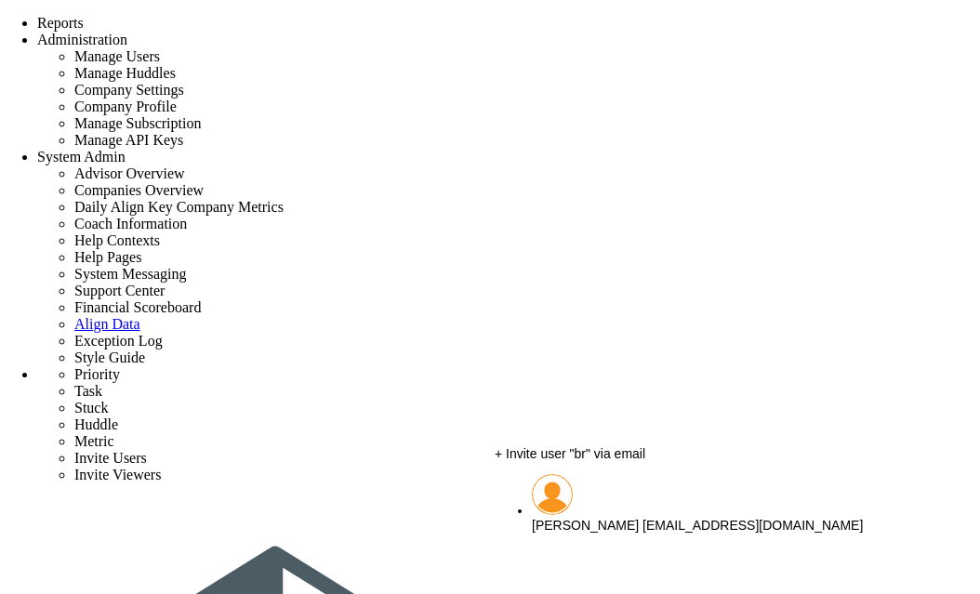
click at [573, 518] on span "[PERSON_NAME]" at bounding box center [585, 525] width 107 height 15
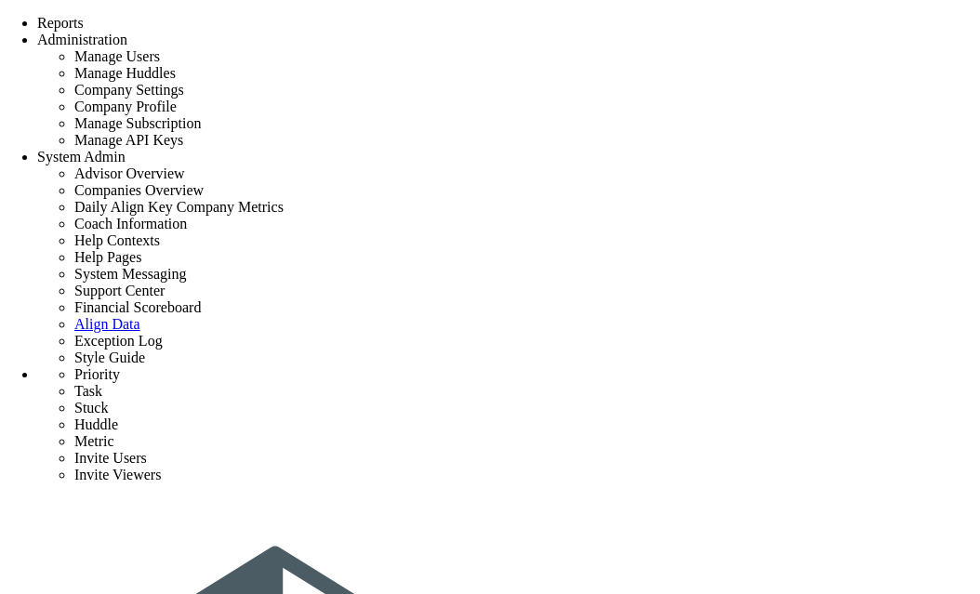
type input "[PERSON_NAME]"
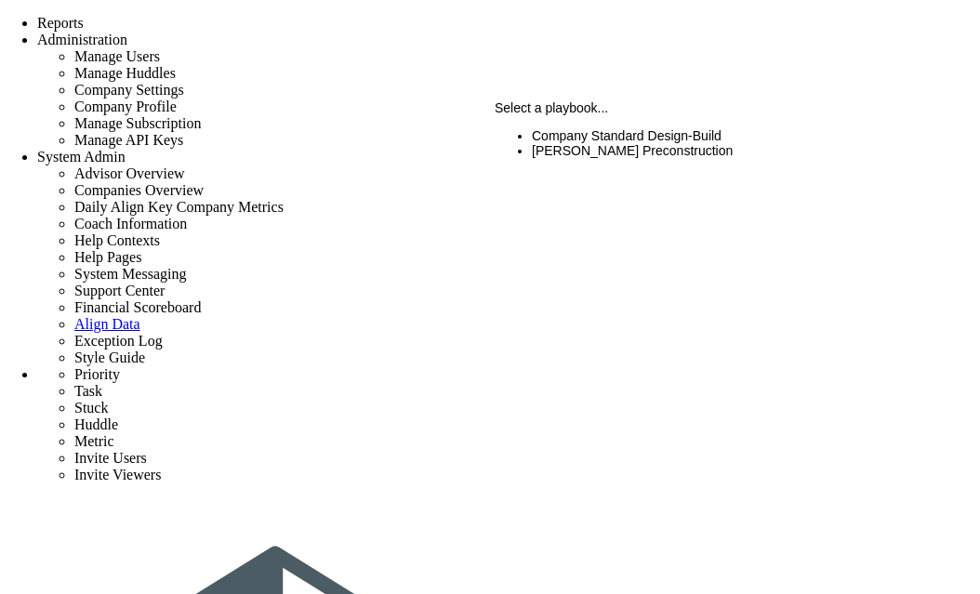
click at [595, 144] on li "[PERSON_NAME] Preconstruction" at bounding box center [735, 150] width 406 height 15
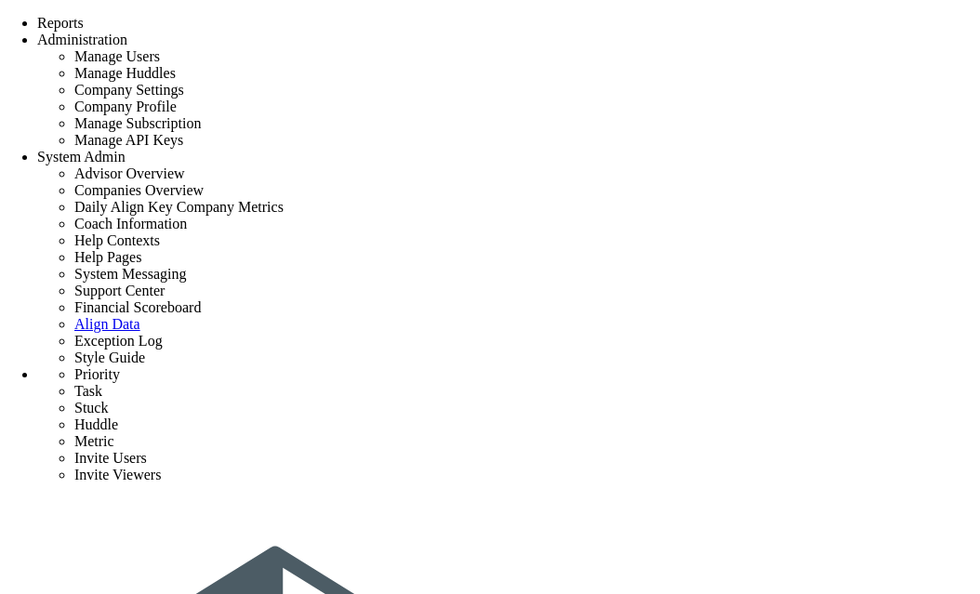
type input "p"
type input "[PERSON_NAME] 2"
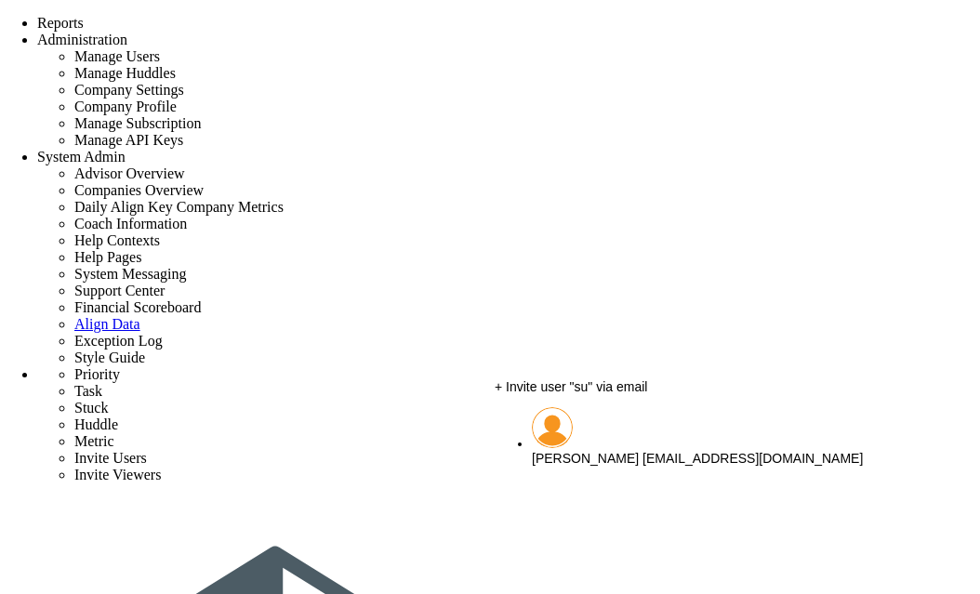
click at [563, 451] on span "[PERSON_NAME]" at bounding box center [585, 458] width 107 height 15
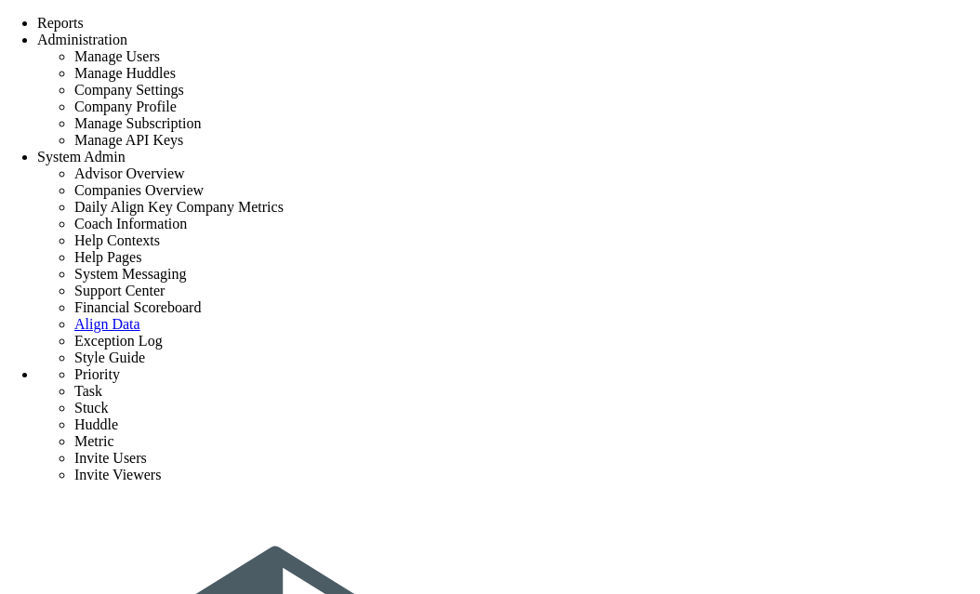
type input "[PERSON_NAME]"
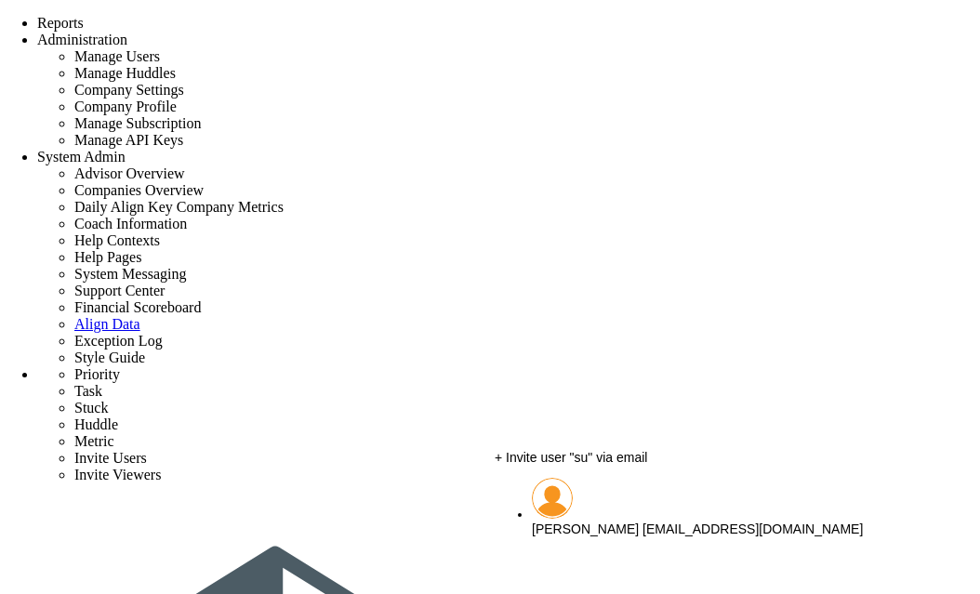
click at [559, 522] on span "[PERSON_NAME]" at bounding box center [585, 529] width 107 height 15
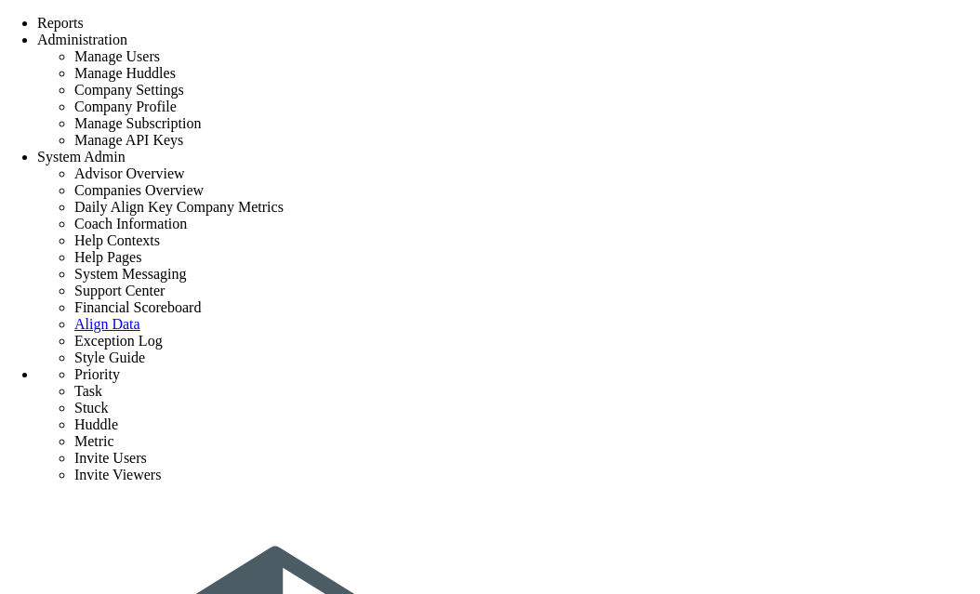
scroll to position [145, 0]
type input "[PERSON_NAME]"
type input "r"
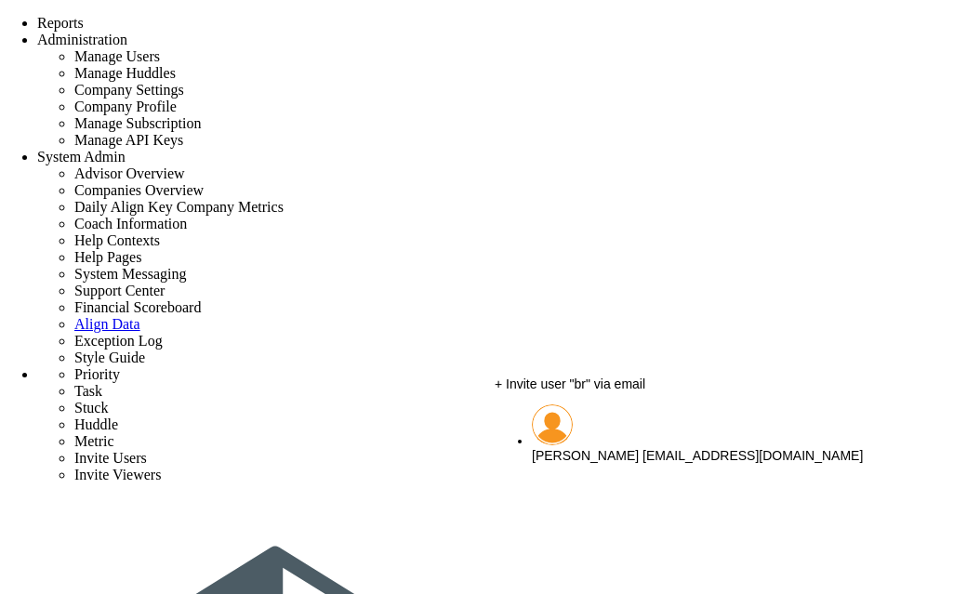
click at [574, 448] on span "[PERSON_NAME]" at bounding box center [585, 455] width 107 height 15
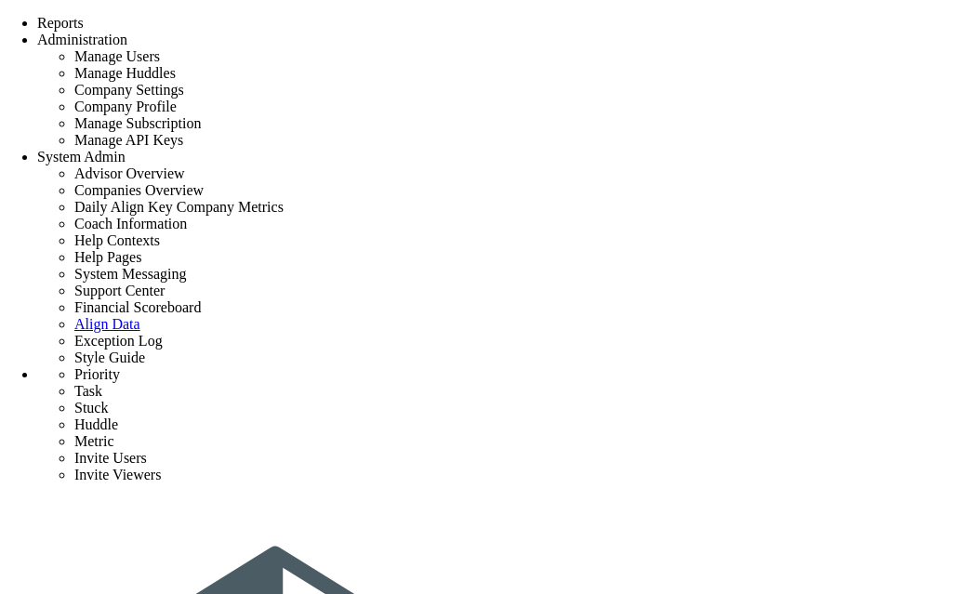
type input "[PERSON_NAME]"
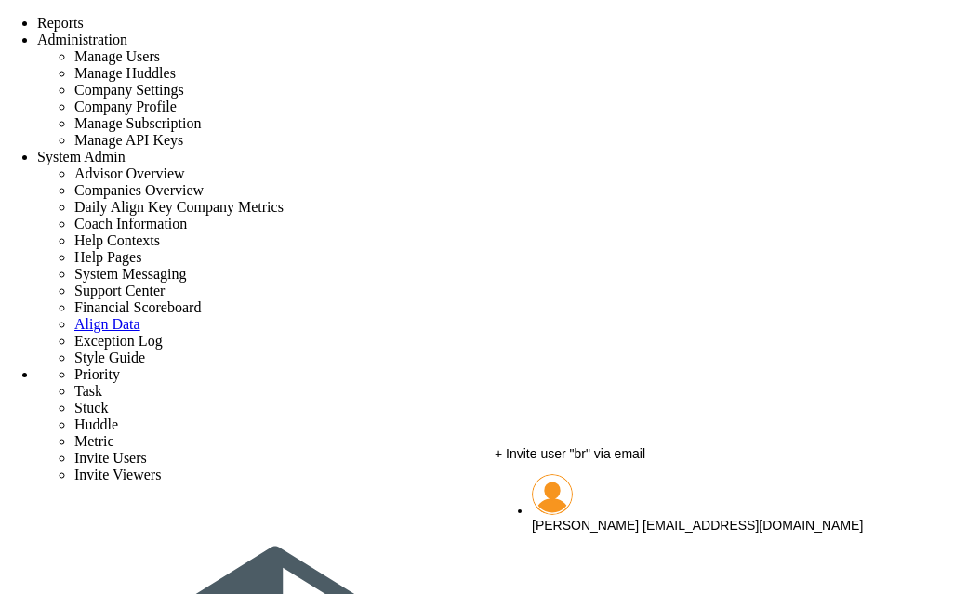
click at [595, 518] on span "[PERSON_NAME]" at bounding box center [585, 525] width 107 height 15
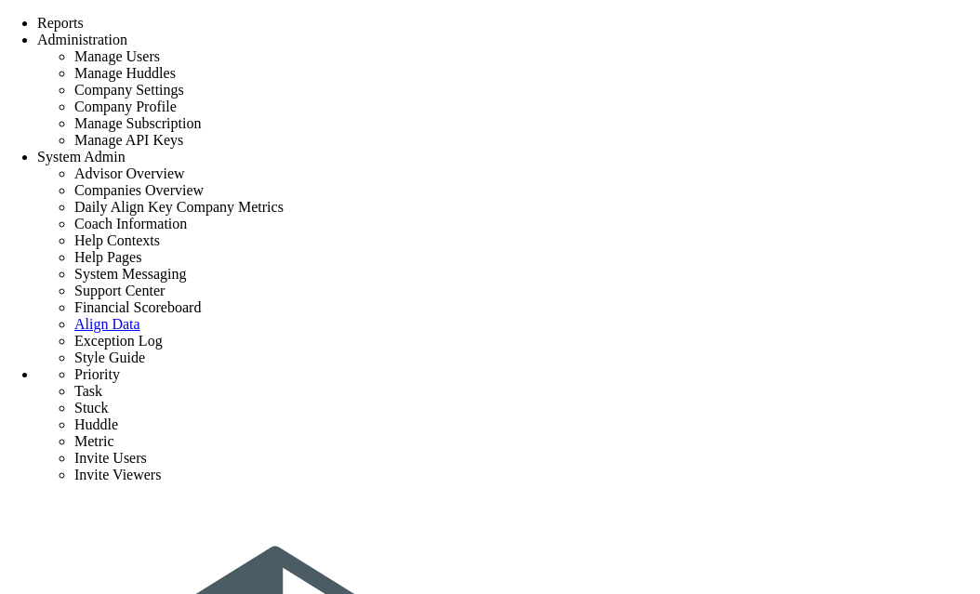
type input "[PERSON_NAME]"
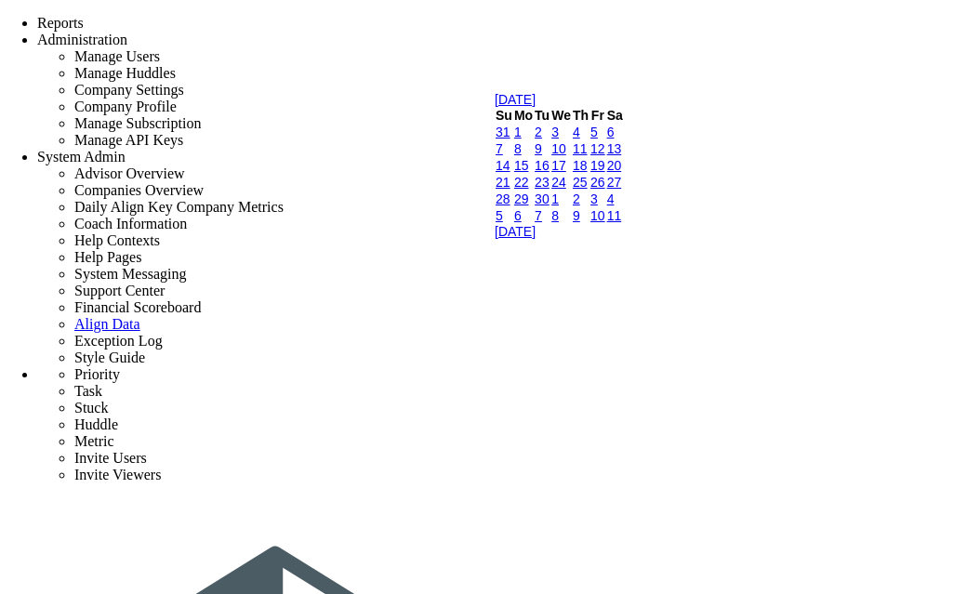
click at [588, 156] on link "11" at bounding box center [580, 148] width 15 height 15
type input "[DATE]"
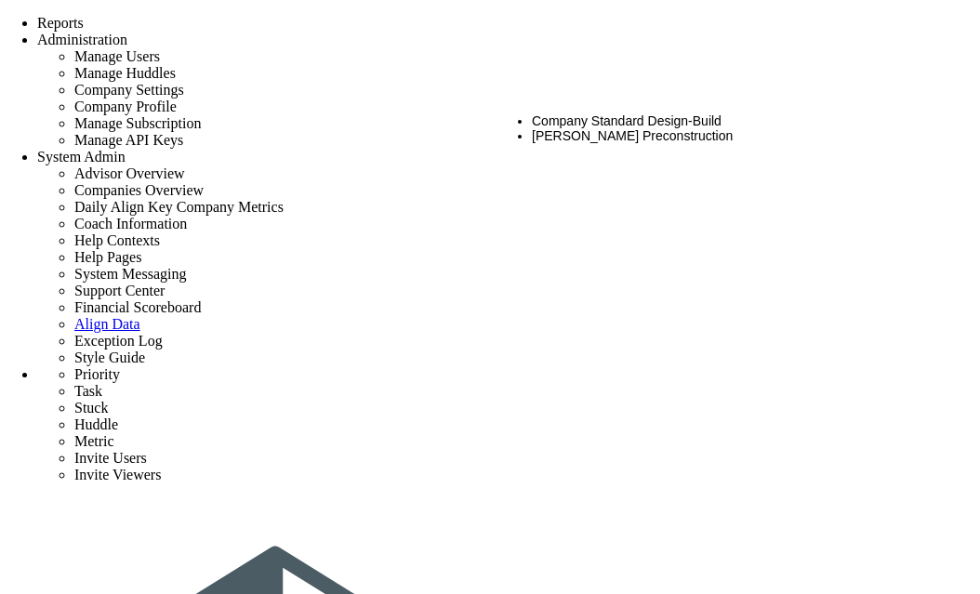
click at [673, 128] on li "[PERSON_NAME] Preconstruction" at bounding box center [735, 135] width 406 height 15
click at [675, 124] on li "Company Standard Design-Build" at bounding box center [735, 120] width 406 height 15
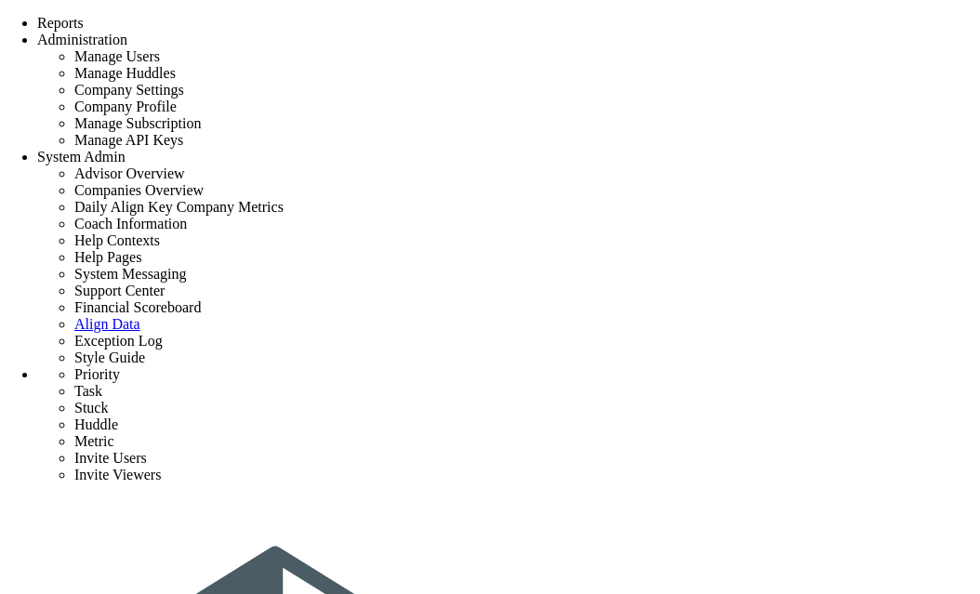
scroll to position [74, 0]
